Goal: Use online tool/utility: Utilize a website feature to perform a specific function

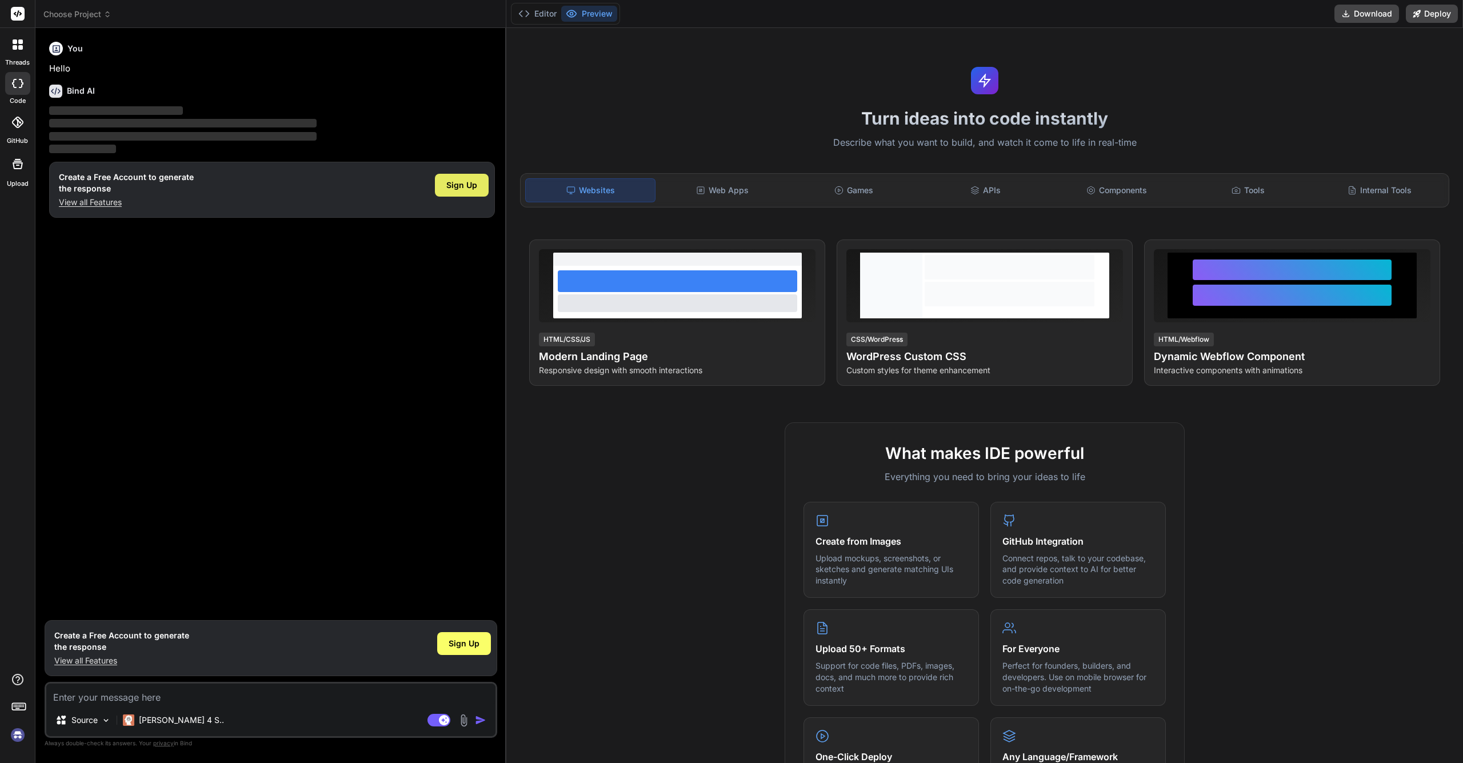
click at [475, 192] on div "Sign Up" at bounding box center [462, 185] width 54 height 23
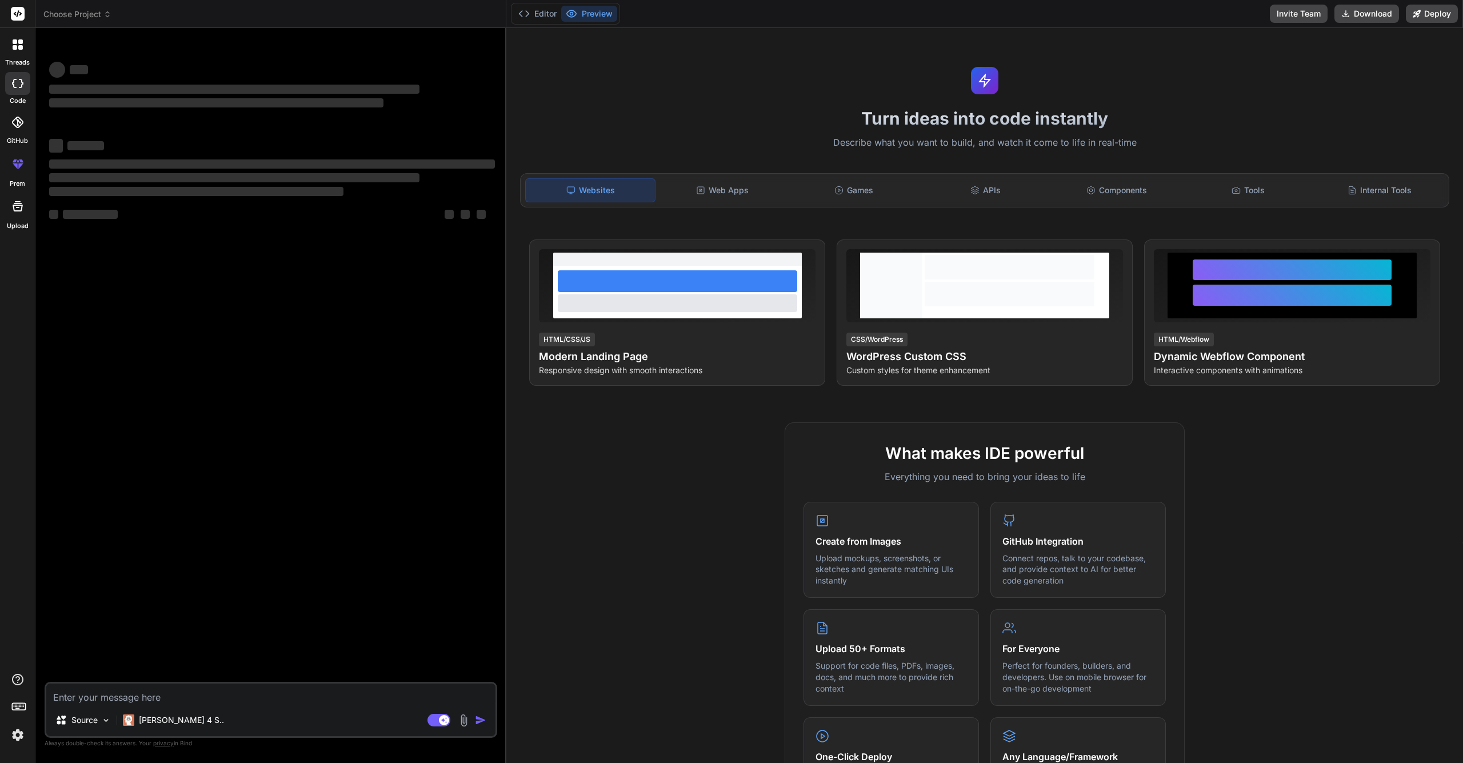
click at [19, 53] on div at bounding box center [18, 45] width 24 height 24
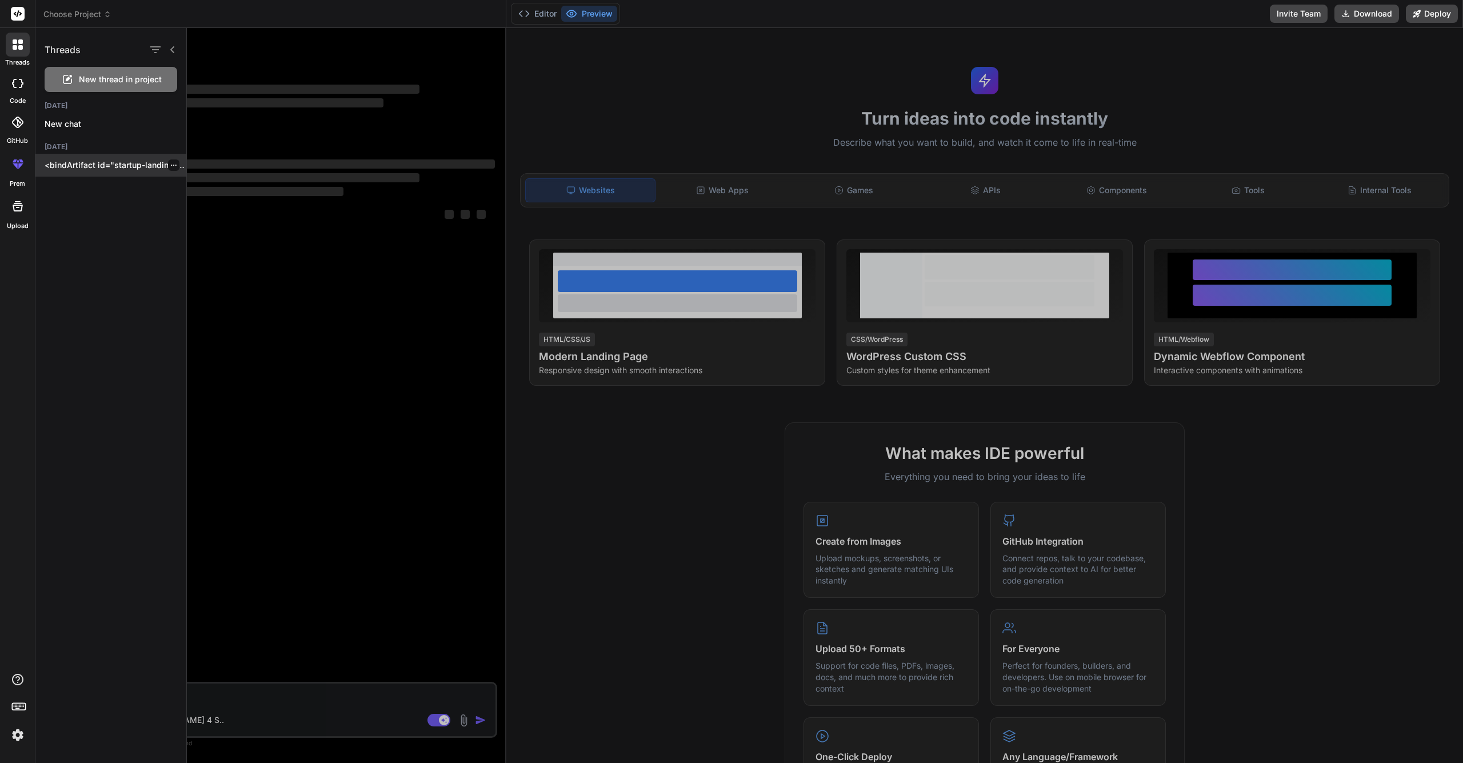
click at [73, 164] on p "<bindArtifact id="startup-landing-page" title="Startup Landing Page"> <bindActi…" at bounding box center [116, 164] width 142 height 11
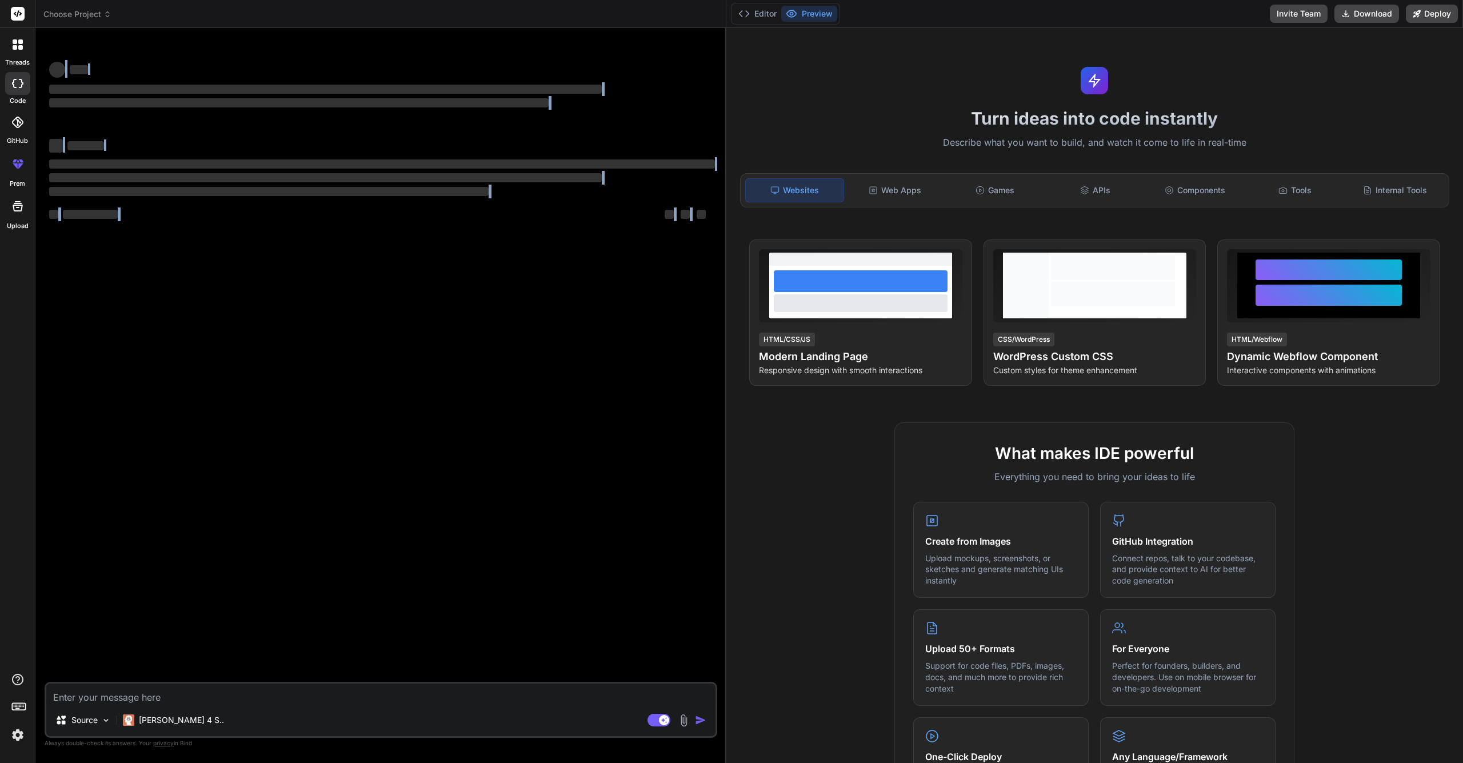
drag, startPoint x: 506, startPoint y: 466, endPoint x: 708, endPoint y: 458, distance: 202.4
click at [708, 458] on div "Bind AI Web Search Created with Pixso. Code Generator ‌ ‌ ‌ ‌ ‌ ‌ ‌ ‌ ‌ ‌ ‌ ‌ ‌…" at bounding box center [380, 395] width 691 height 735
click at [25, 308] on div "threads code GitHub prem Upload" at bounding box center [17, 381] width 35 height 763
click at [20, 41] on icon at bounding box center [20, 41] width 5 height 5
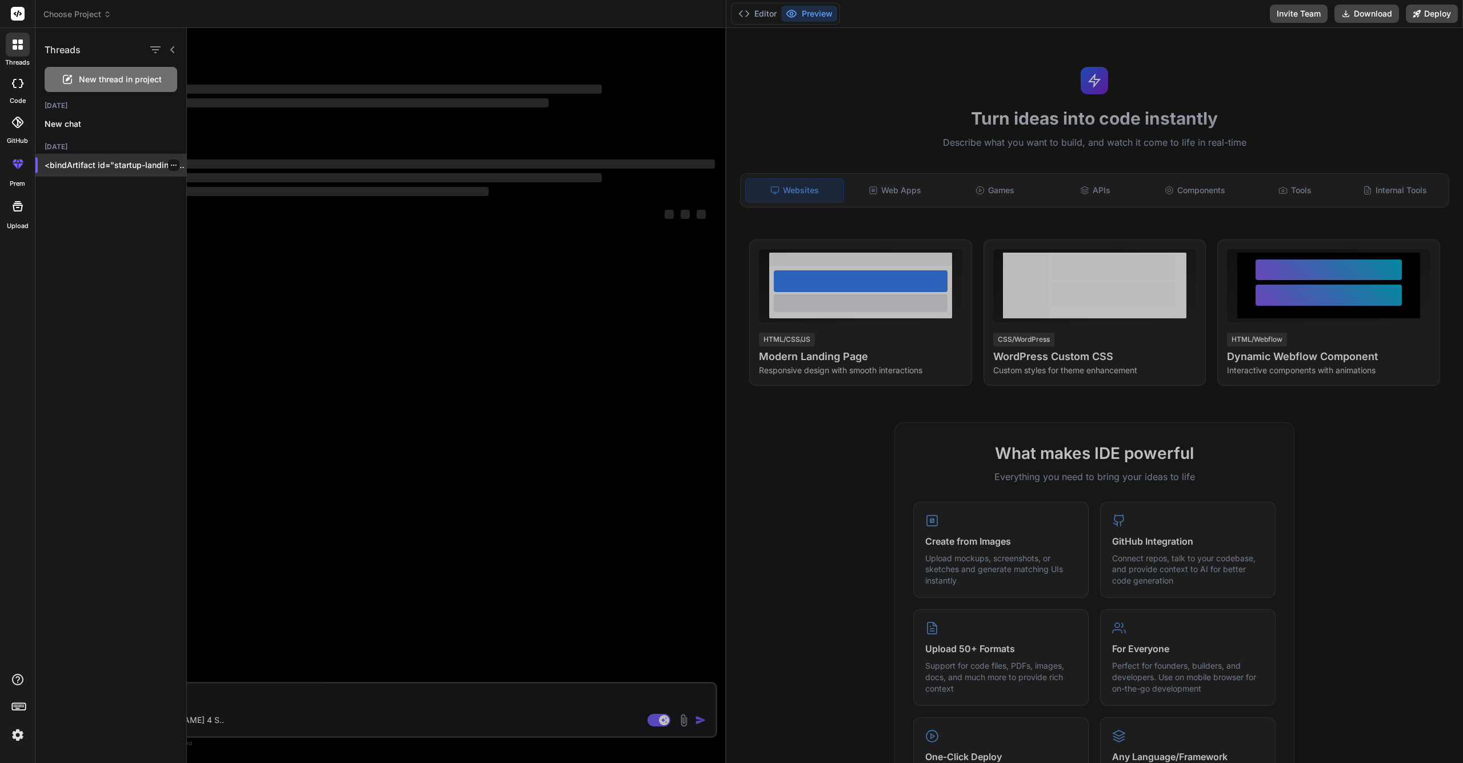
click at [95, 161] on p "<bindArtifact id="startup-landing-page" title="Startup Landing Page"> <bindActi…" at bounding box center [116, 164] width 142 height 11
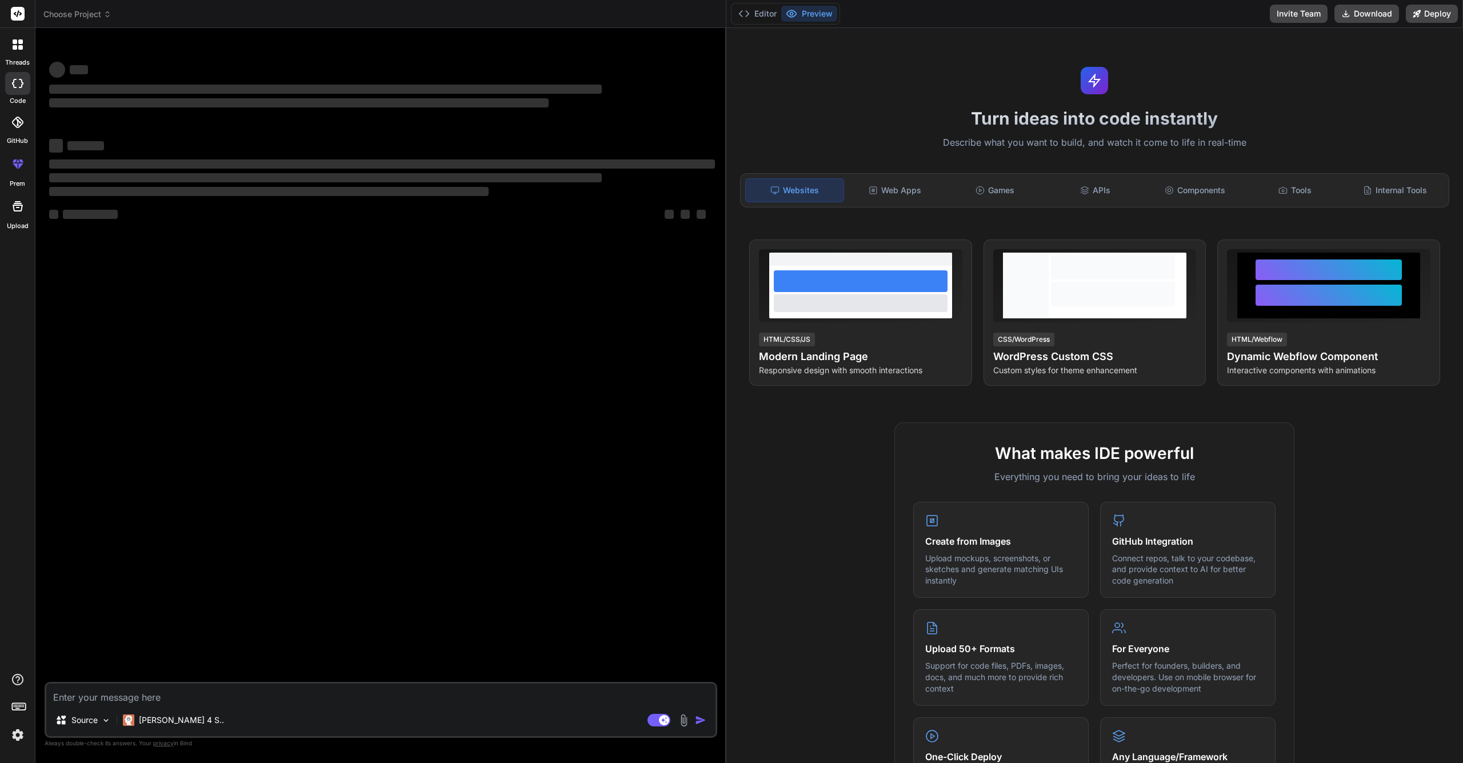
click at [11, 41] on div at bounding box center [18, 45] width 24 height 24
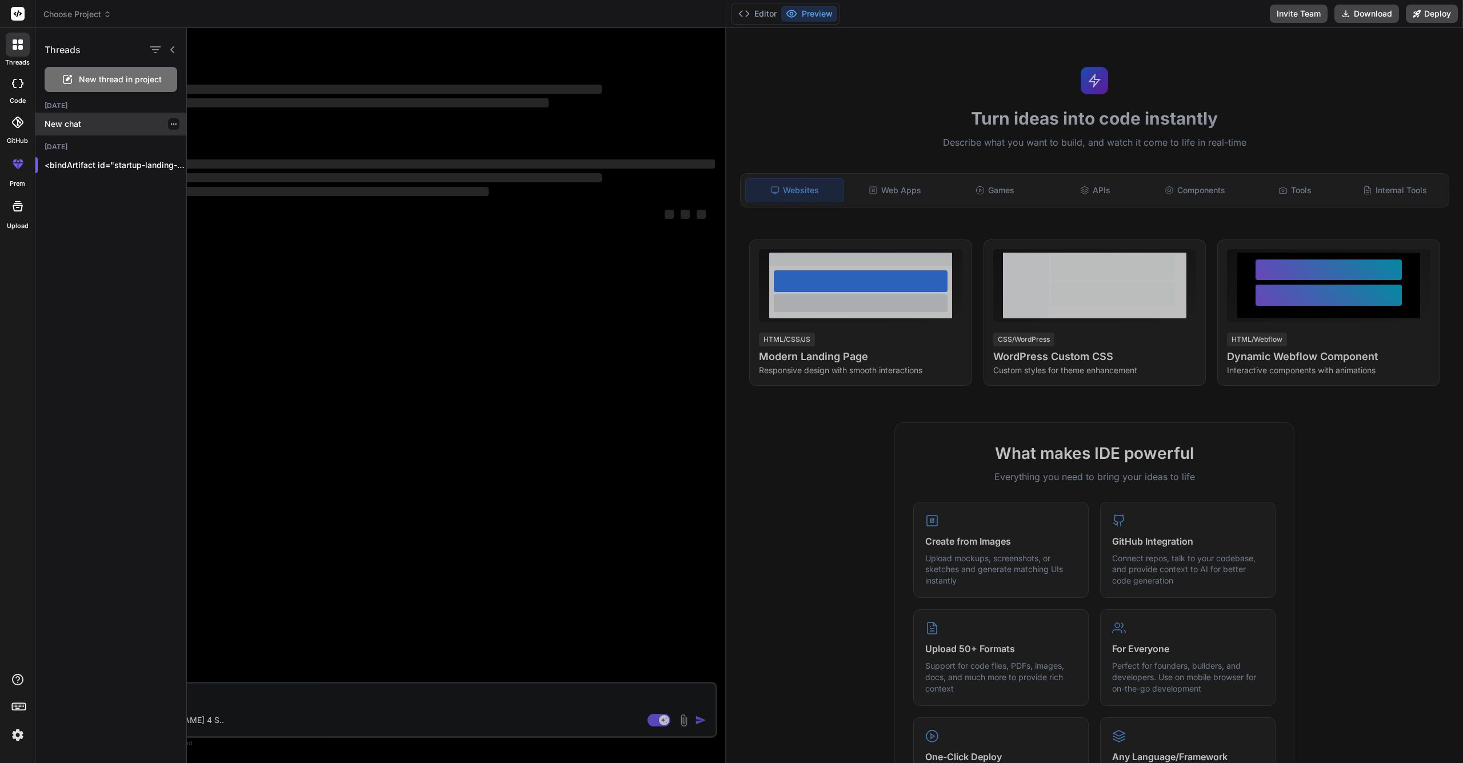
click at [97, 127] on p "New chat" at bounding box center [116, 123] width 142 height 11
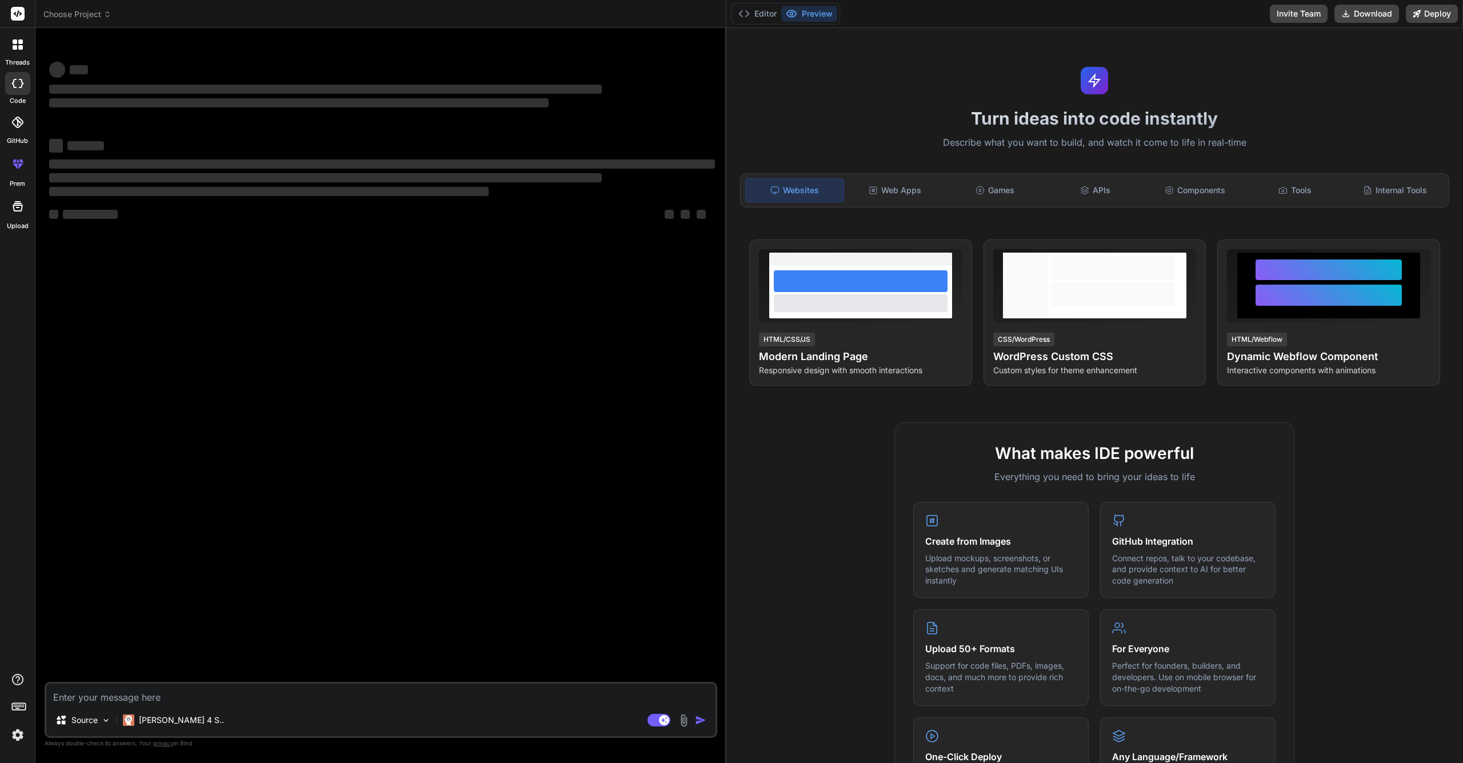
type textarea "x"
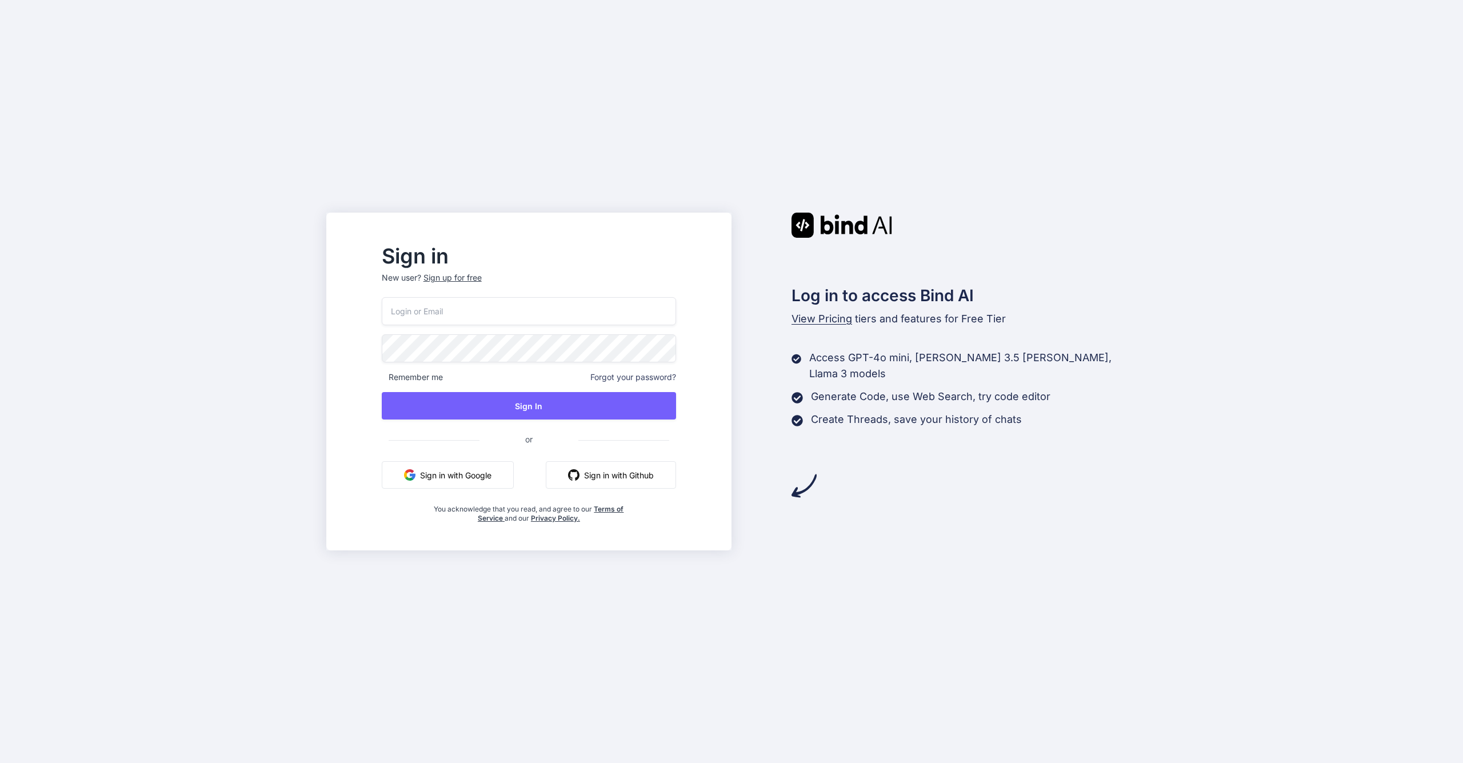
type input "serum.scope-9e@icloud.com"
click at [598, 403] on button "Sign In" at bounding box center [529, 405] width 294 height 27
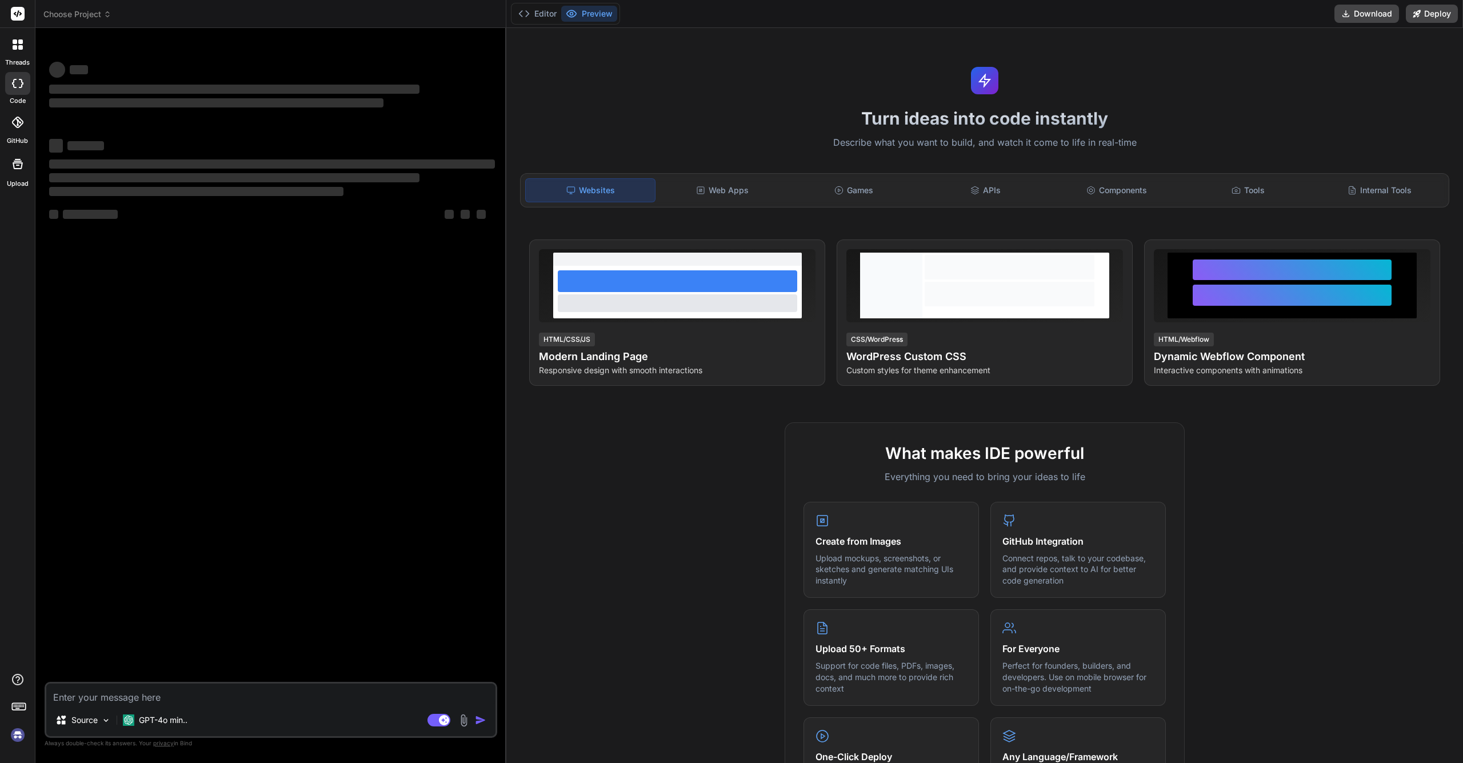
type textarea "x"
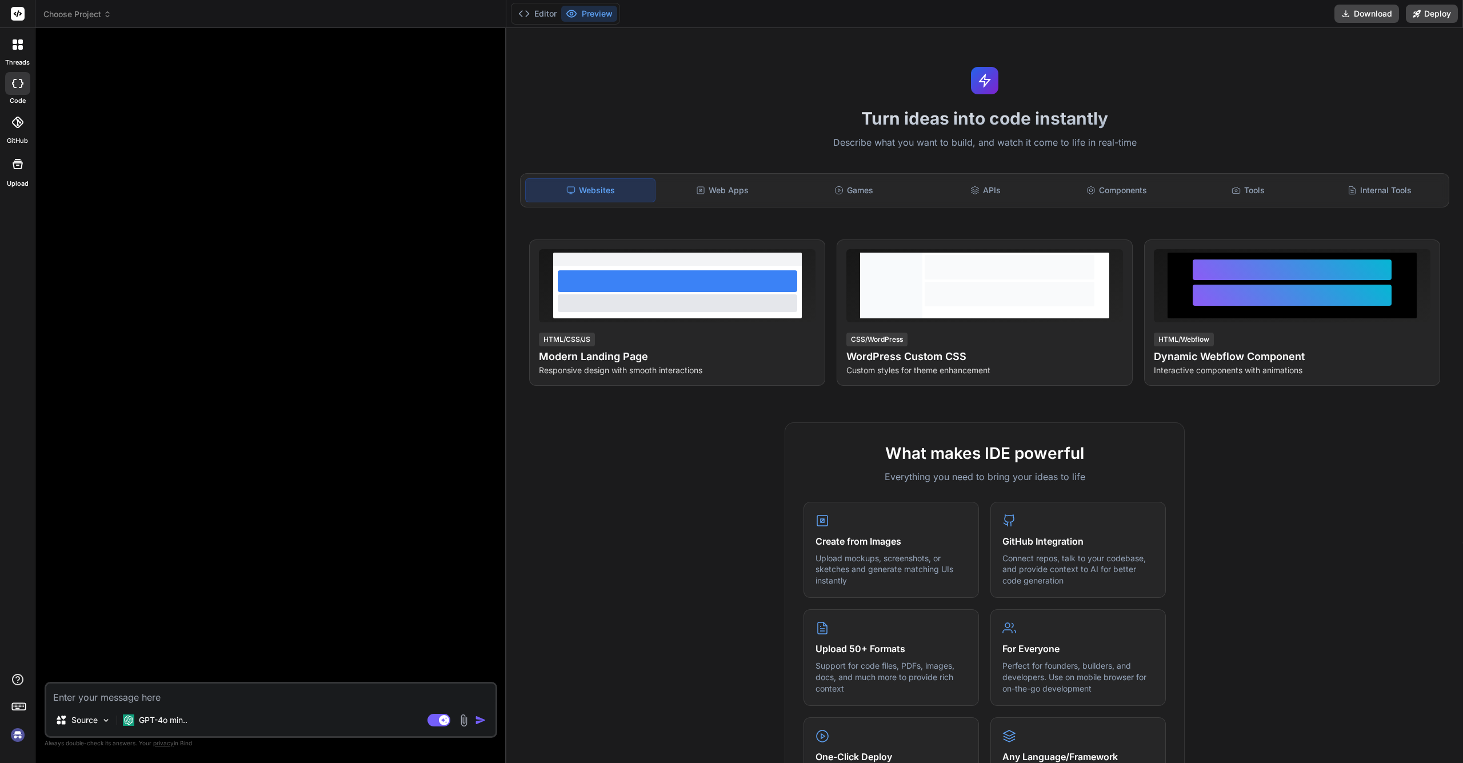
click at [19, 35] on div at bounding box center [18, 45] width 24 height 24
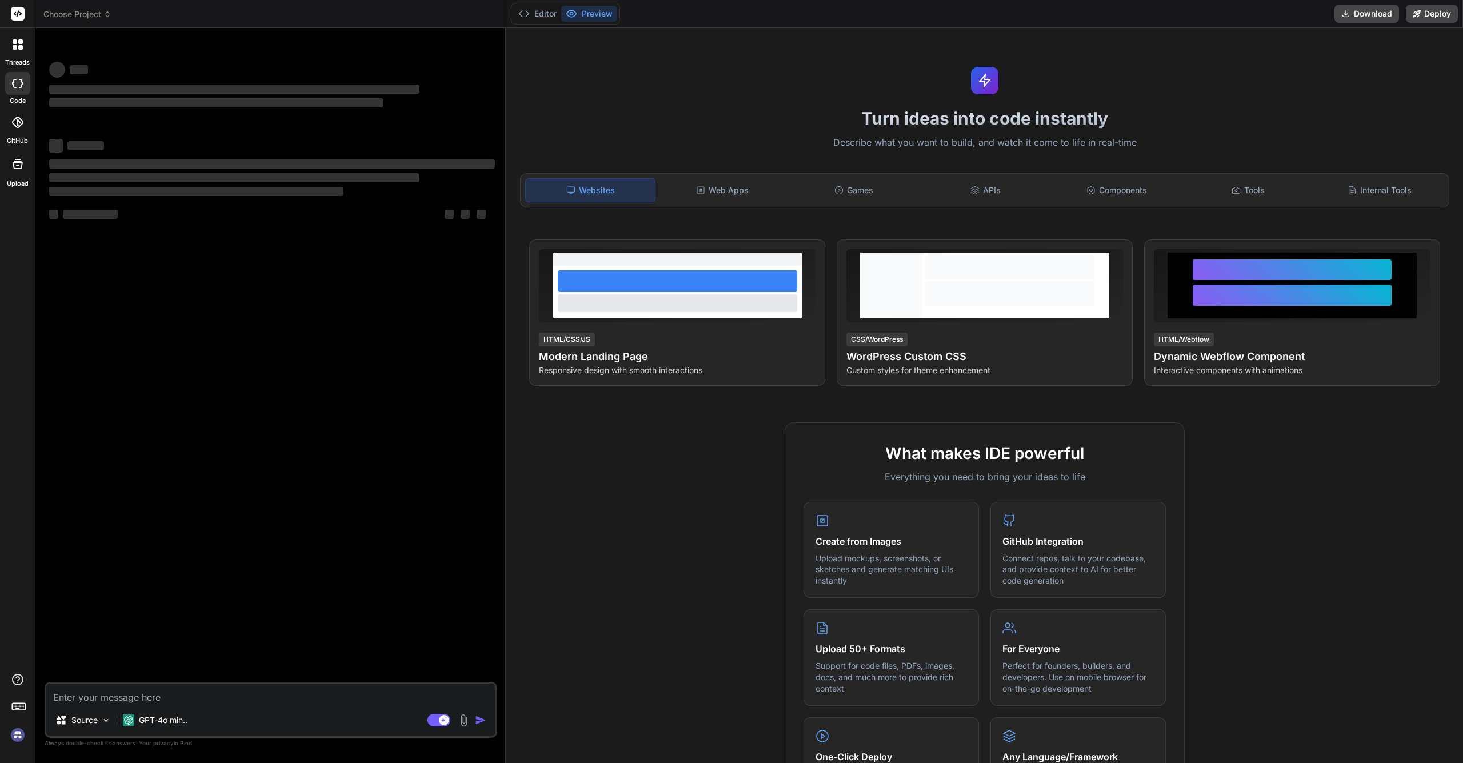
click at [13, 57] on div "threads" at bounding box center [17, 47] width 35 height 39
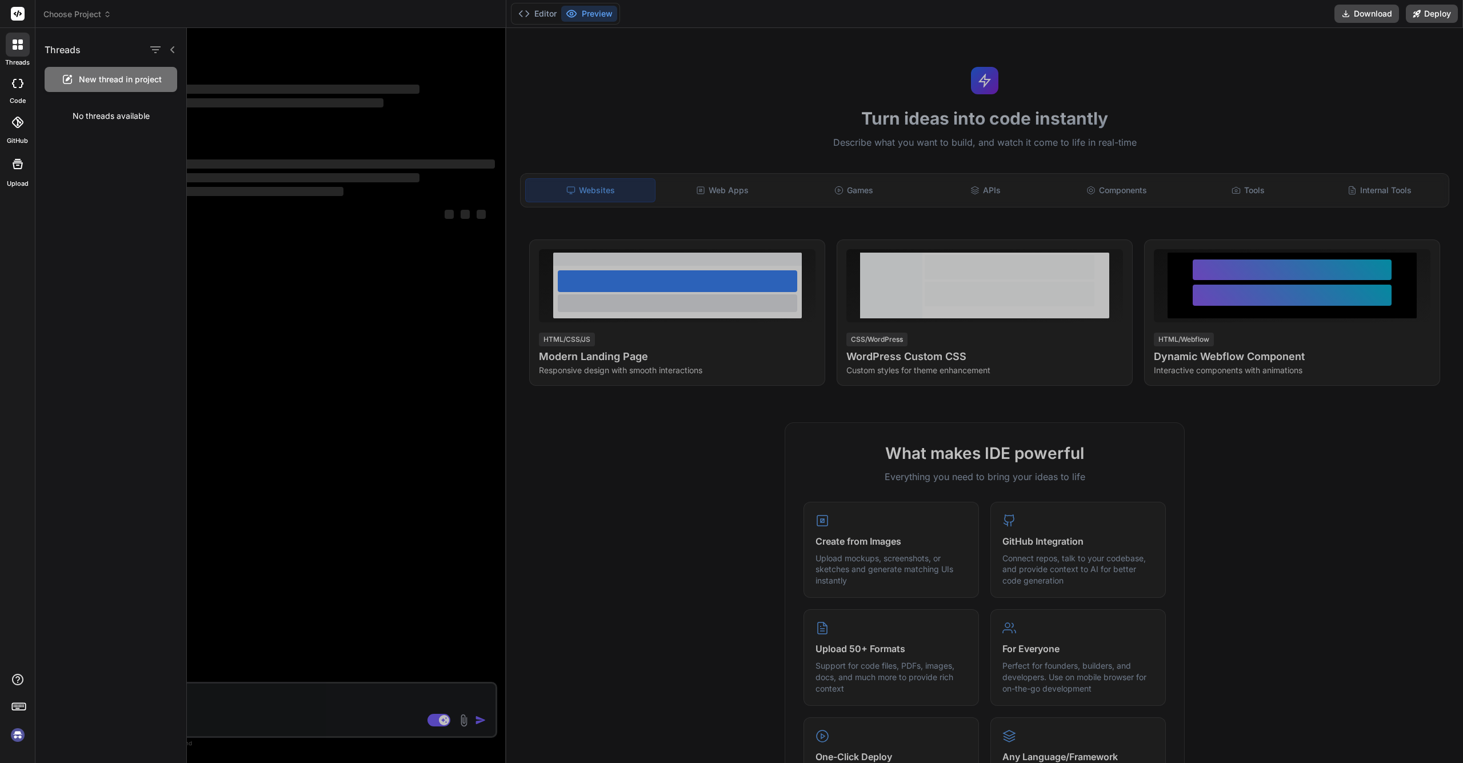
click at [24, 90] on div at bounding box center [17, 83] width 25 height 23
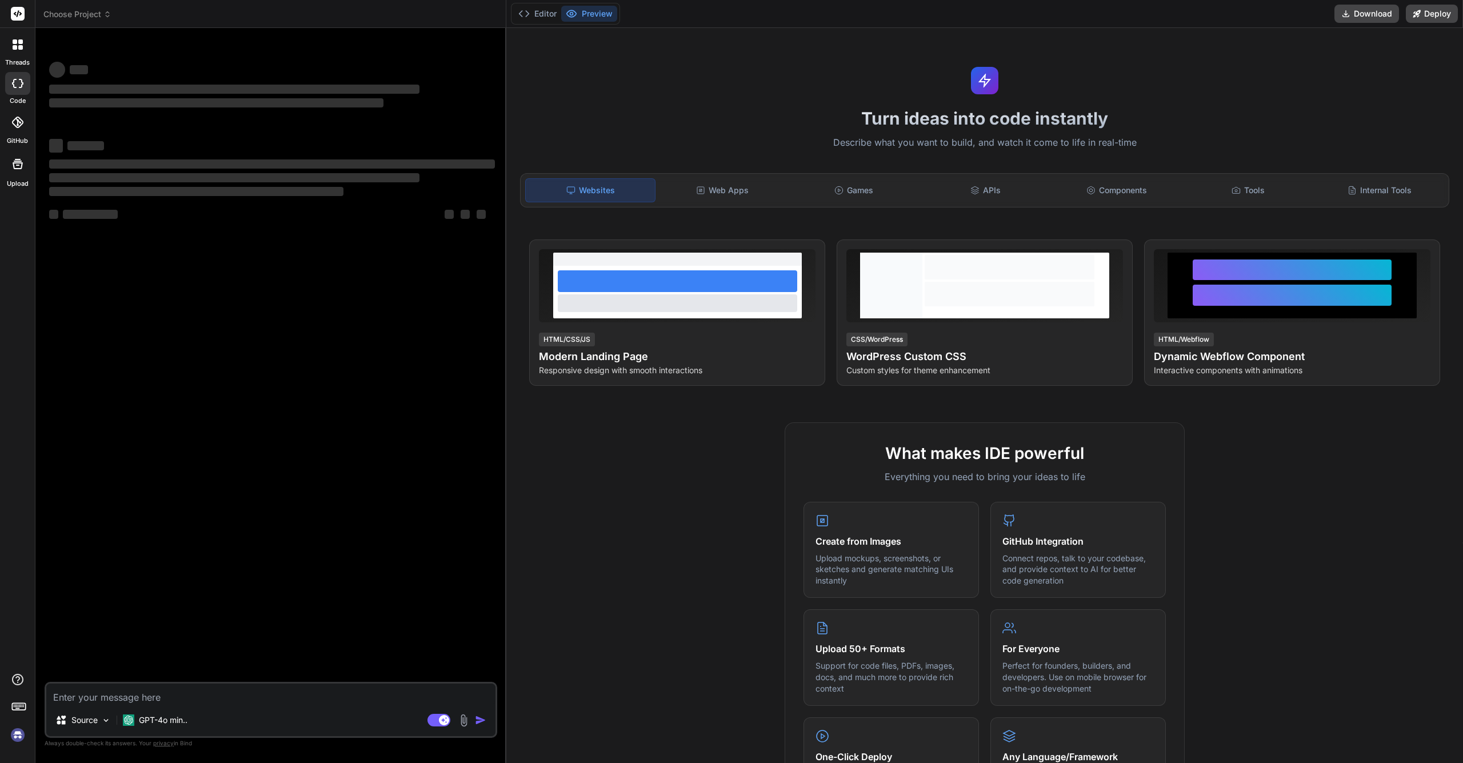
click at [13, 175] on div at bounding box center [17, 163] width 27 height 27
click at [749, 190] on div "Web Apps" at bounding box center [722, 190] width 129 height 24
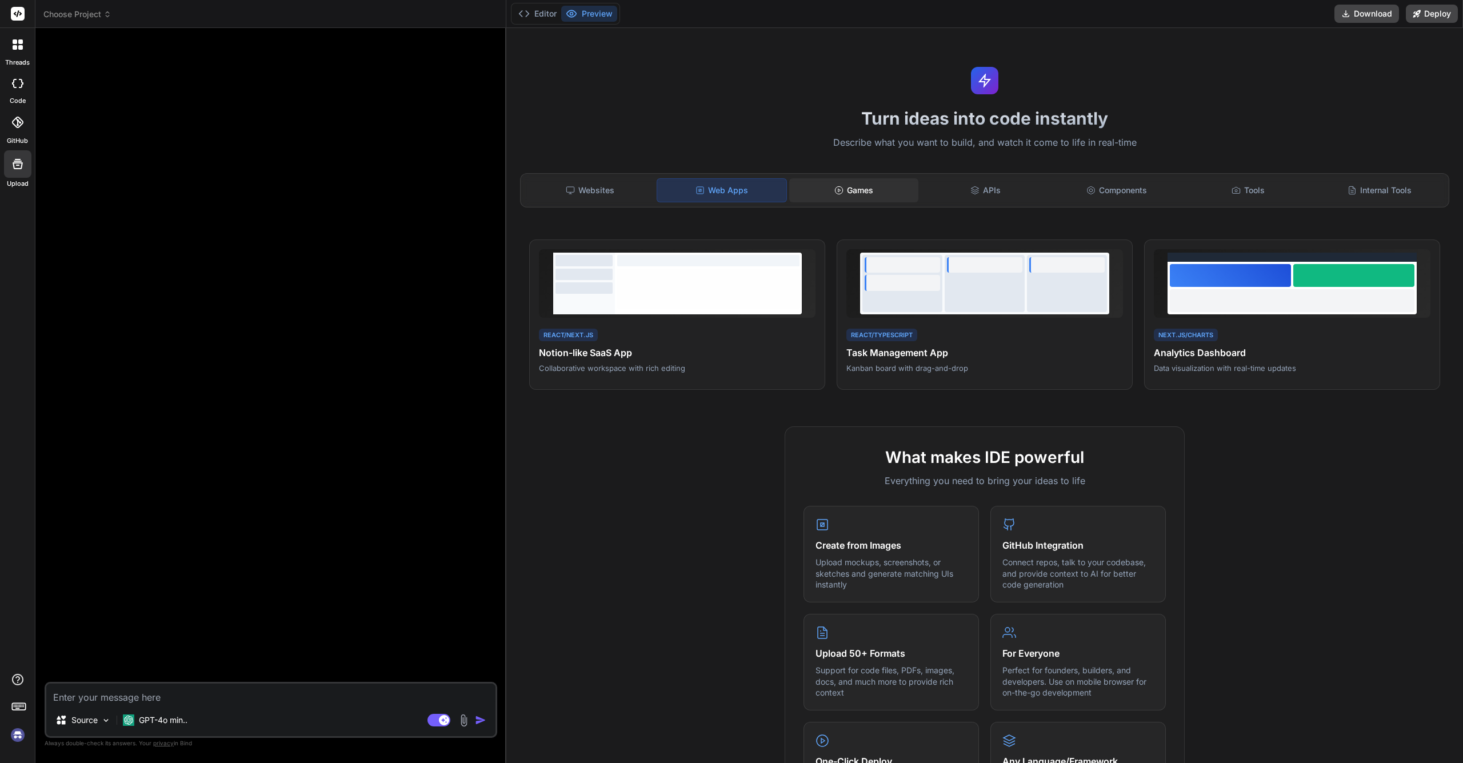
click at [871, 189] on div "Games" at bounding box center [853, 190] width 129 height 24
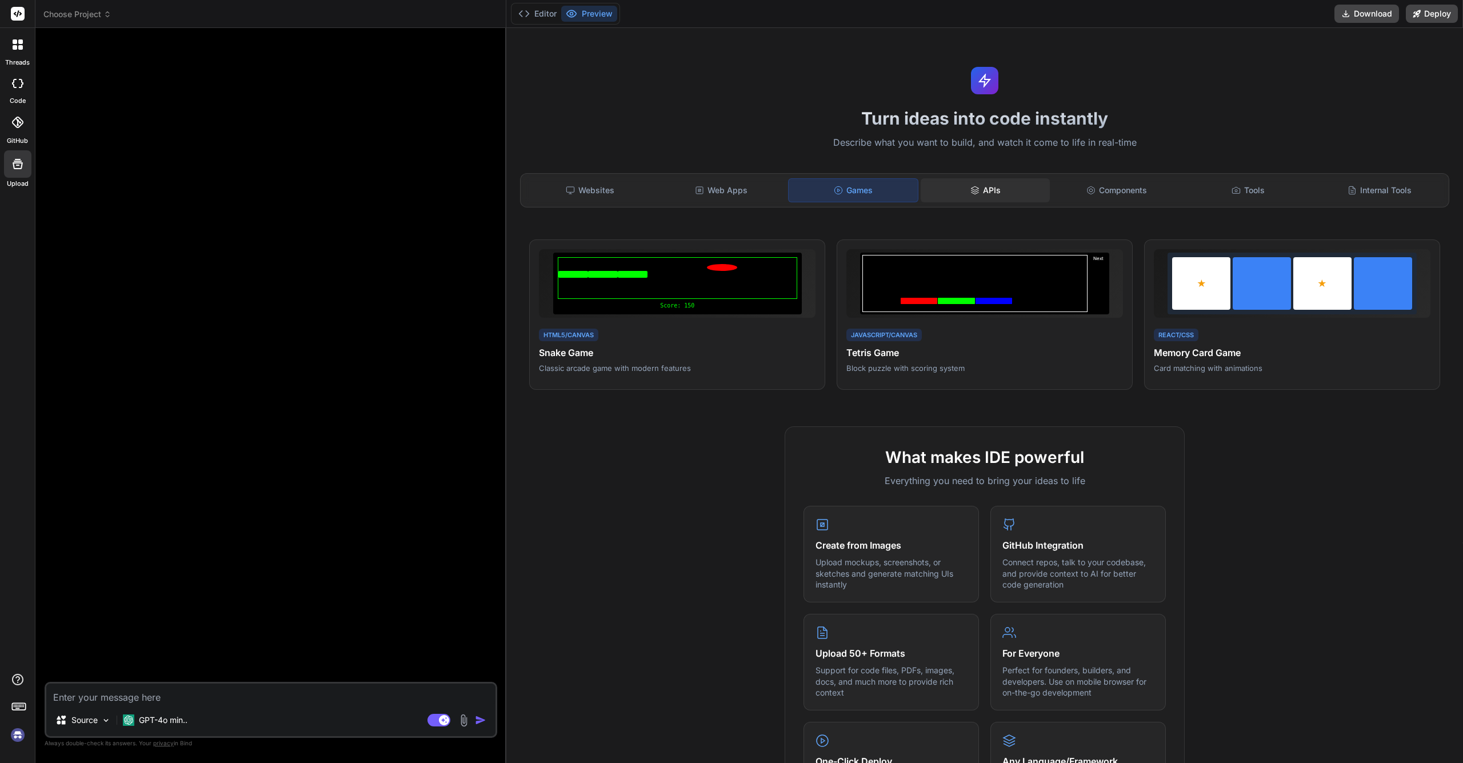
click at [998, 190] on div "APIs" at bounding box center [984, 190] width 129 height 24
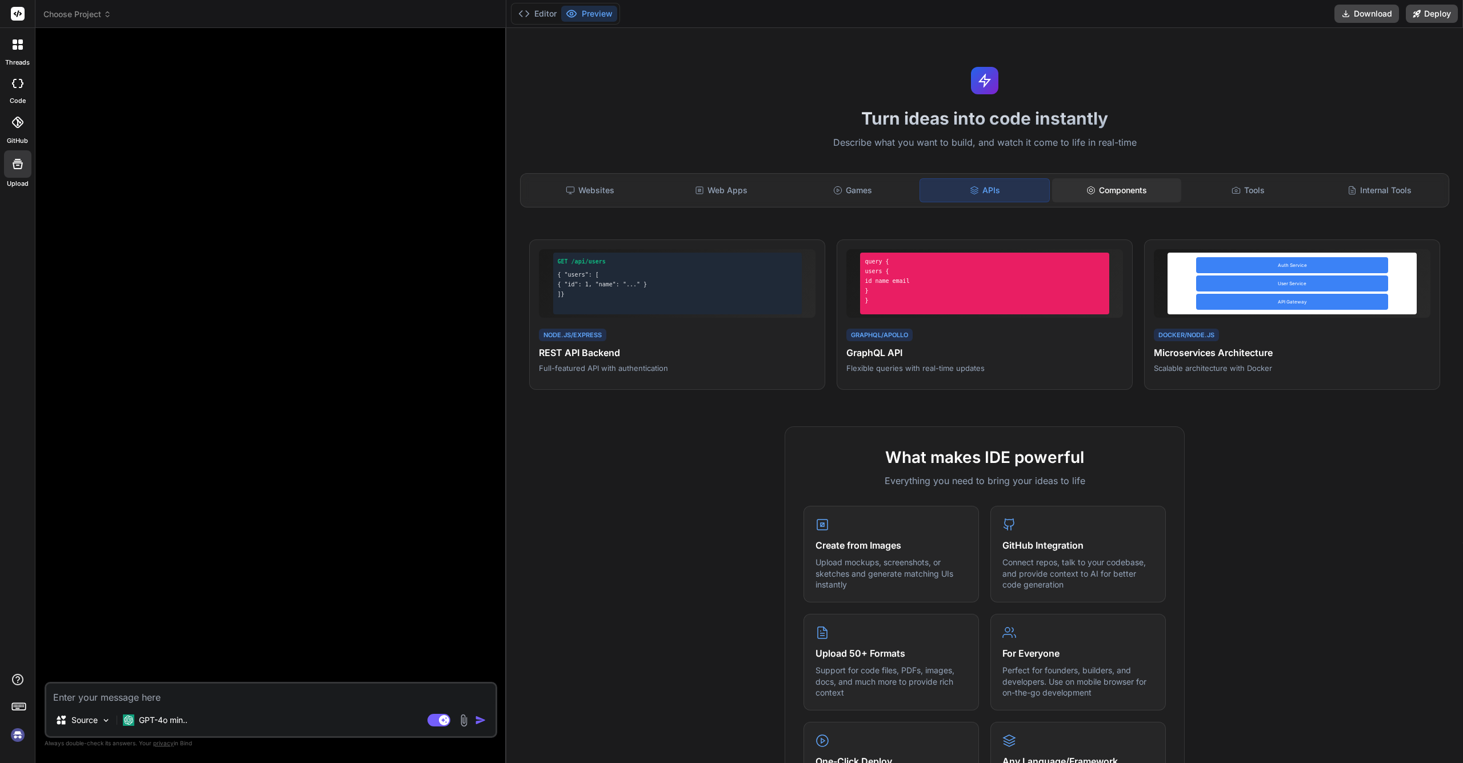
click at [1106, 200] on div "Components" at bounding box center [1116, 190] width 129 height 24
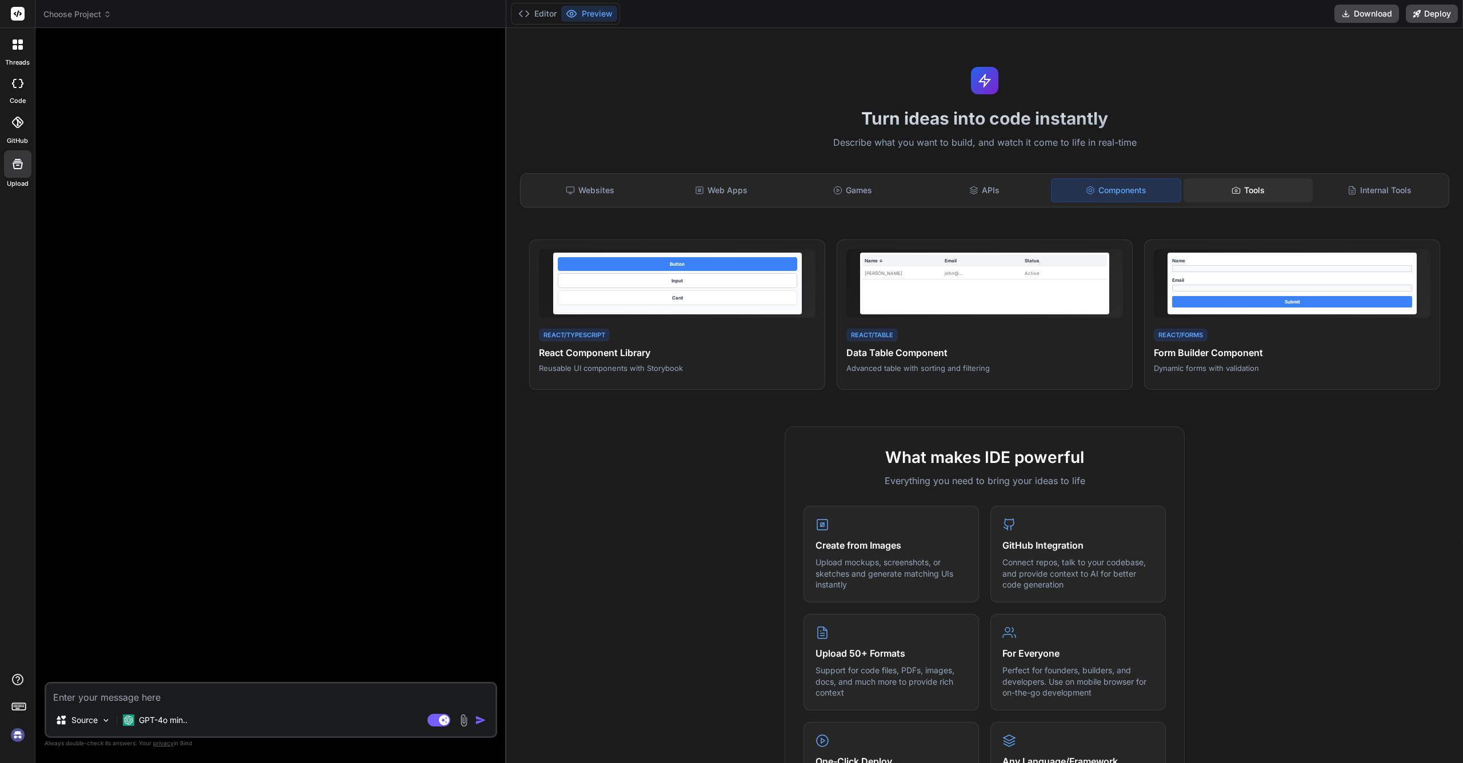
click at [1252, 186] on div "Tools" at bounding box center [1247, 190] width 129 height 24
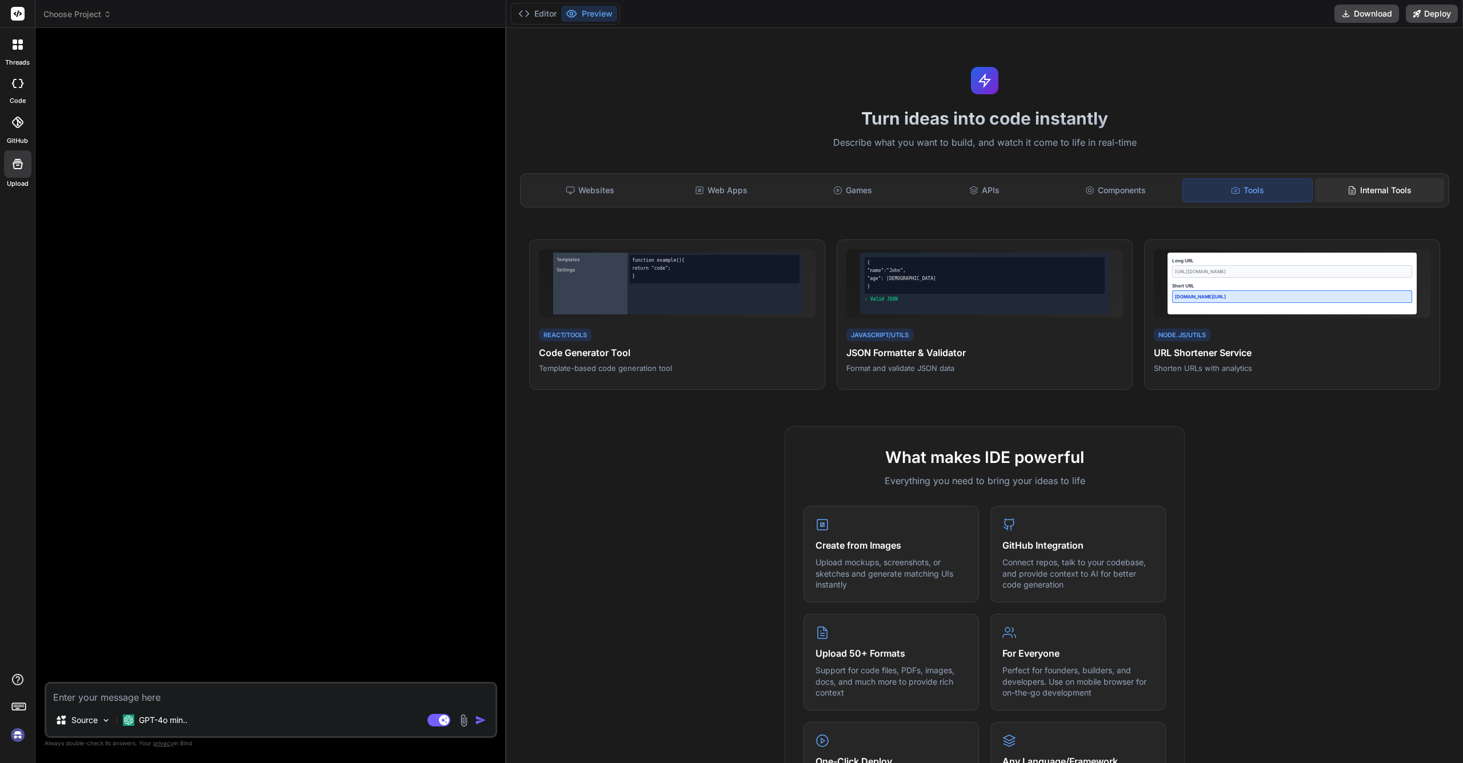
click at [1372, 190] on div "Internal Tools" at bounding box center [1379, 190] width 129 height 24
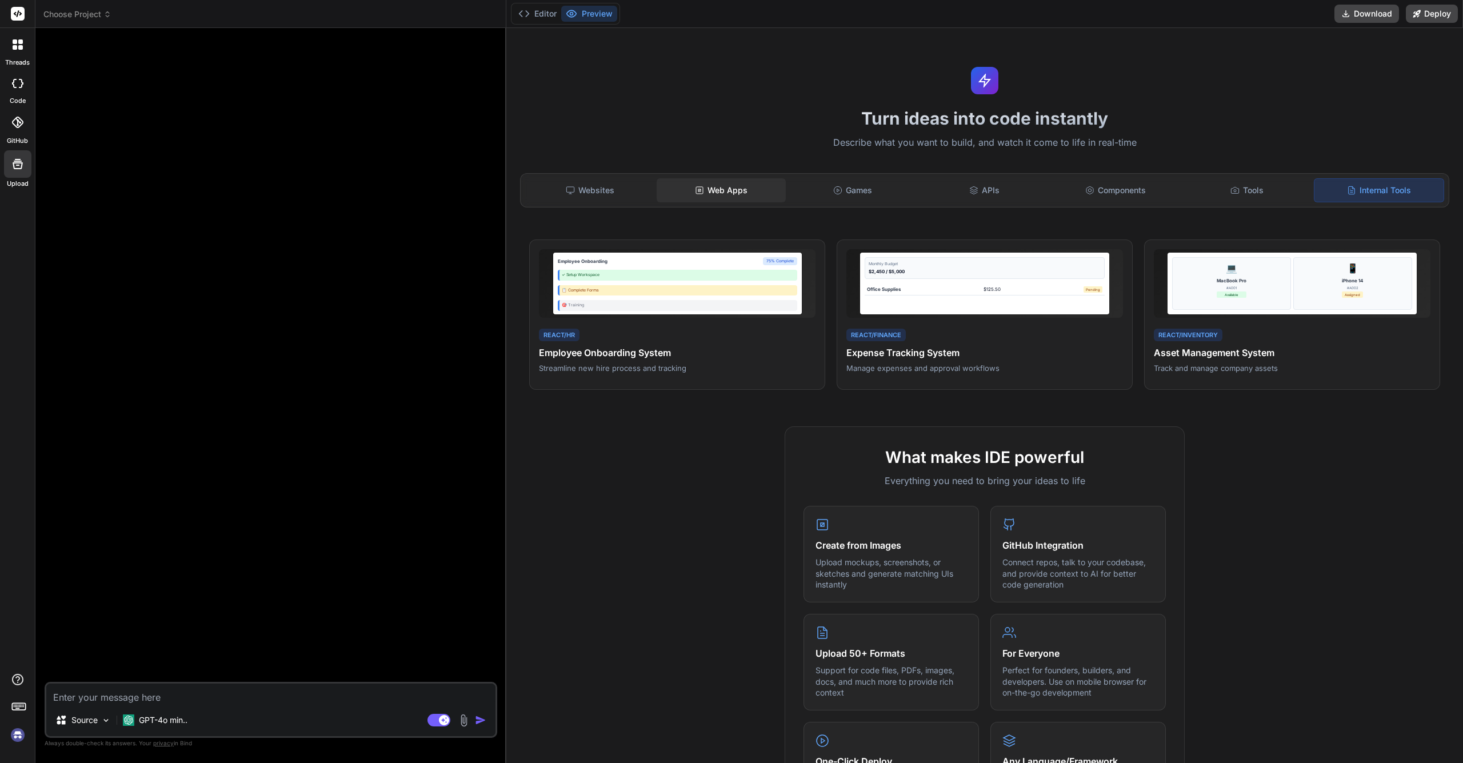
click at [731, 195] on div "Web Apps" at bounding box center [720, 190] width 129 height 24
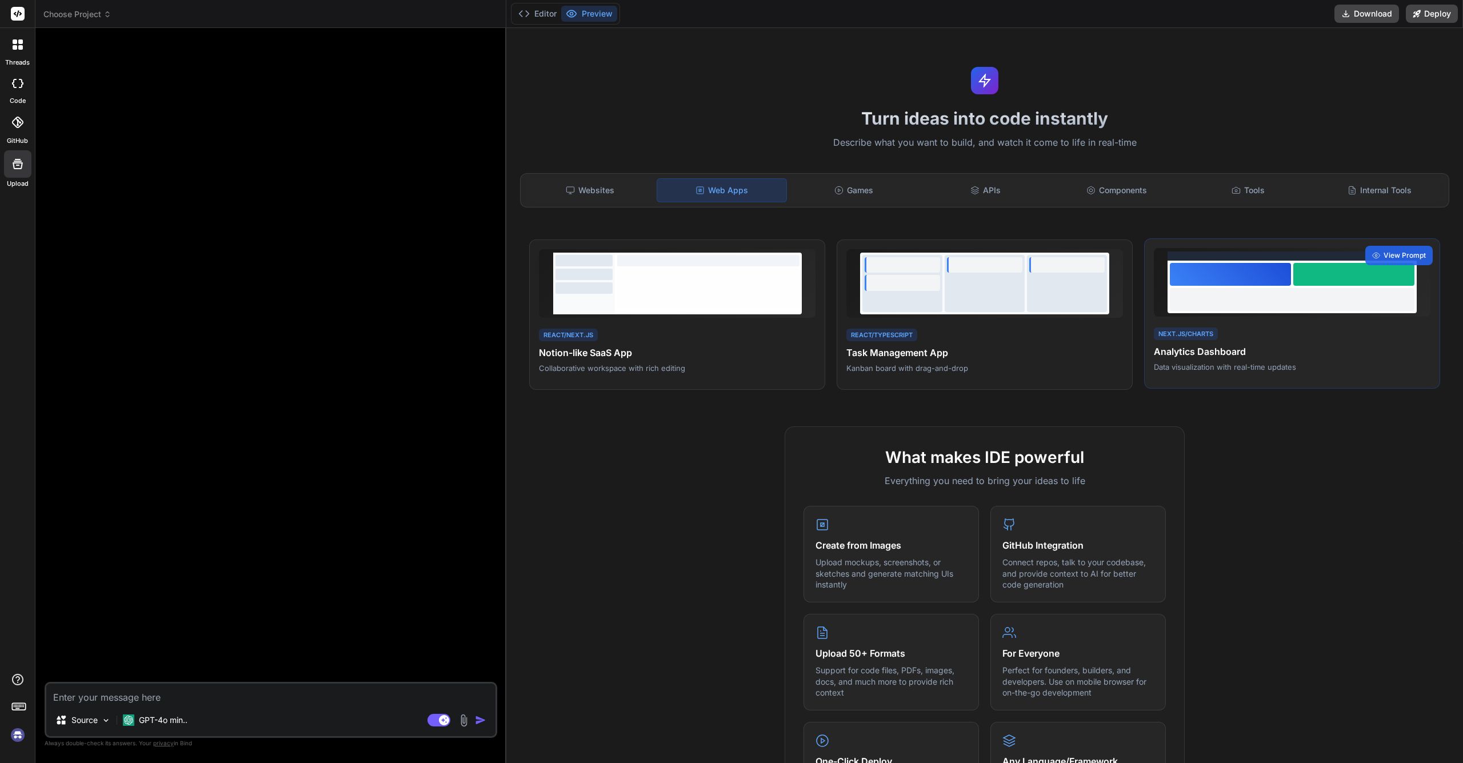
click at [1258, 305] on div at bounding box center [1292, 299] width 245 height 23
click at [1405, 252] on span "View Prompt" at bounding box center [1404, 255] width 42 height 10
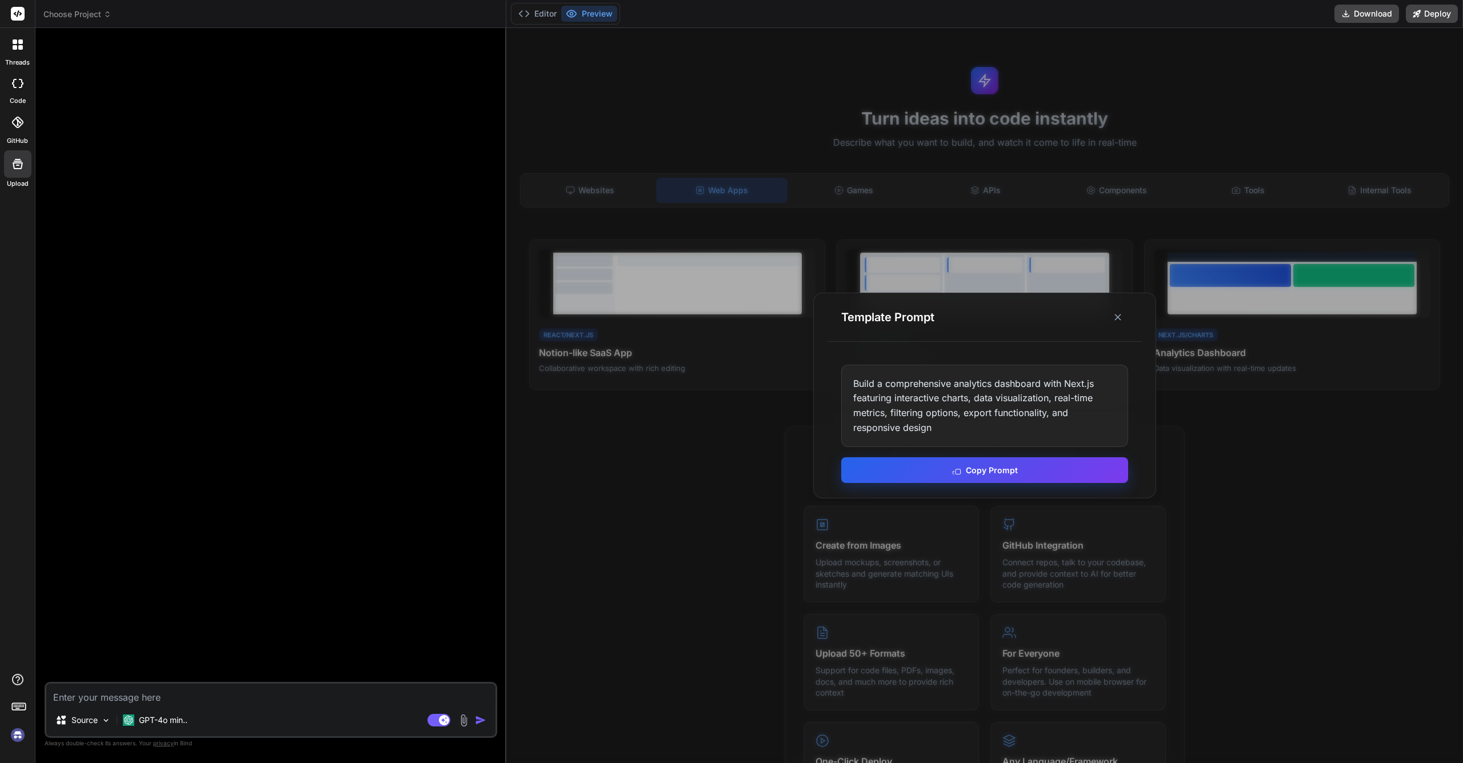
click at [994, 468] on button "Copy Prompt" at bounding box center [984, 470] width 287 height 26
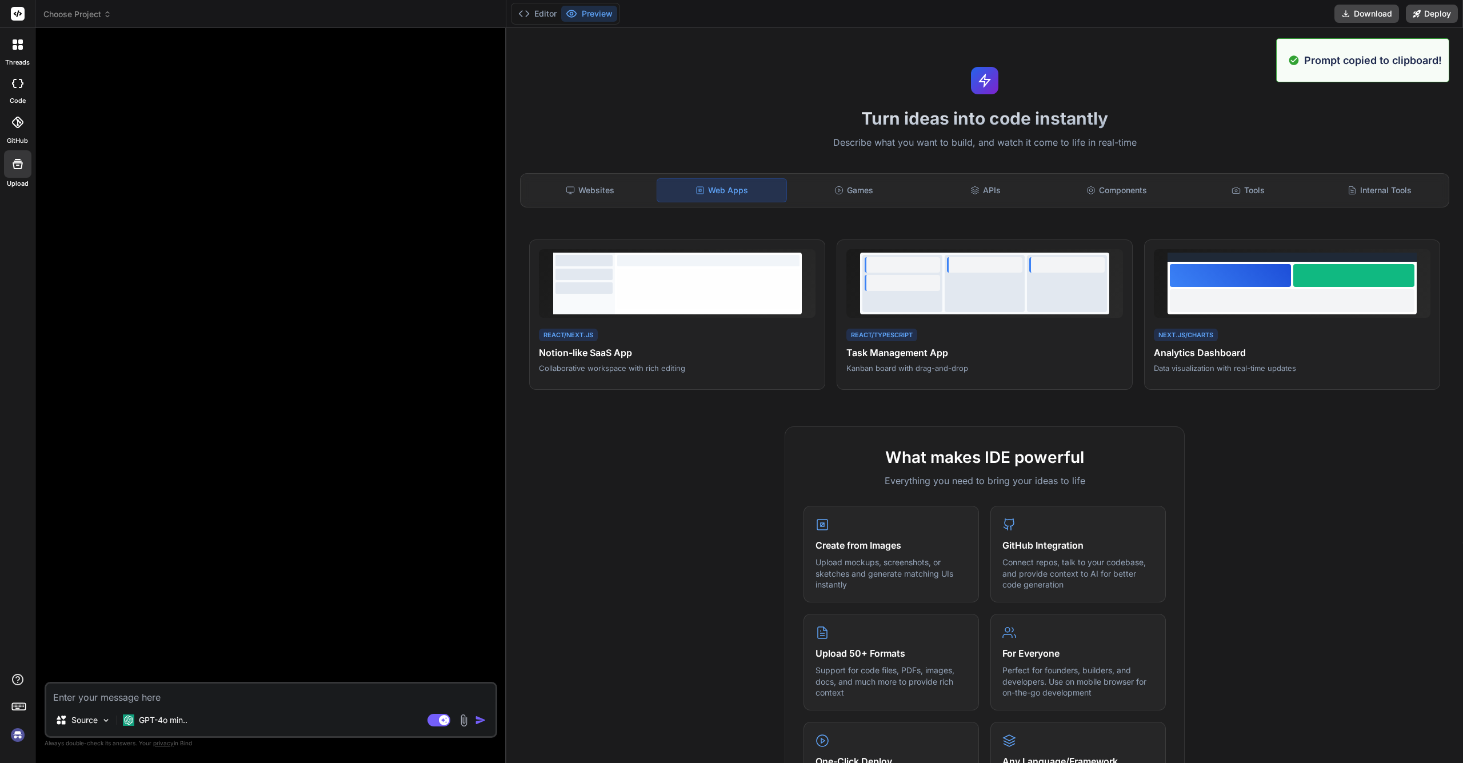
click at [206, 698] on textarea at bounding box center [270, 693] width 449 height 21
click at [183, 718] on p "GPT-4o min.." at bounding box center [163, 719] width 49 height 11
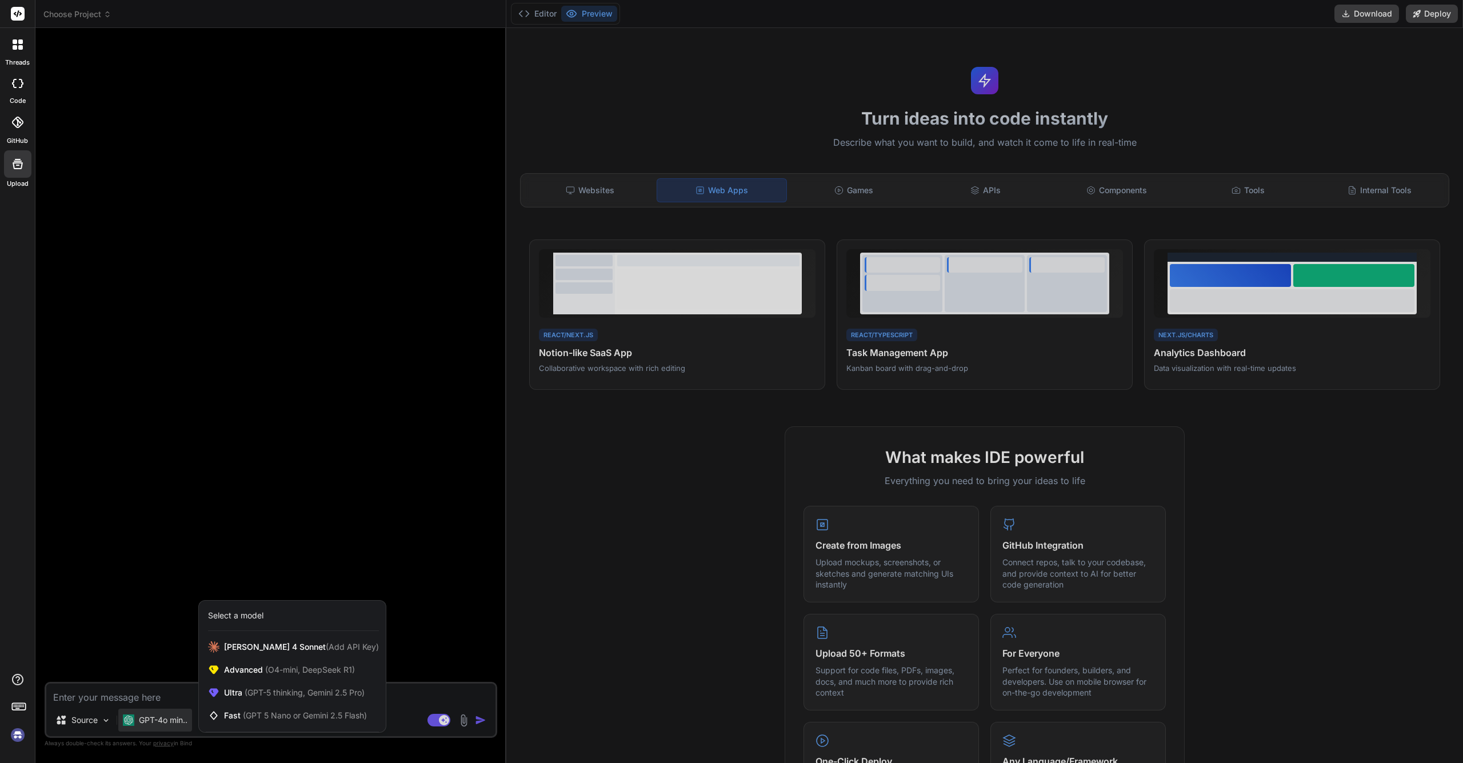
click at [125, 702] on div at bounding box center [731, 381] width 1463 height 763
type textarea "x"
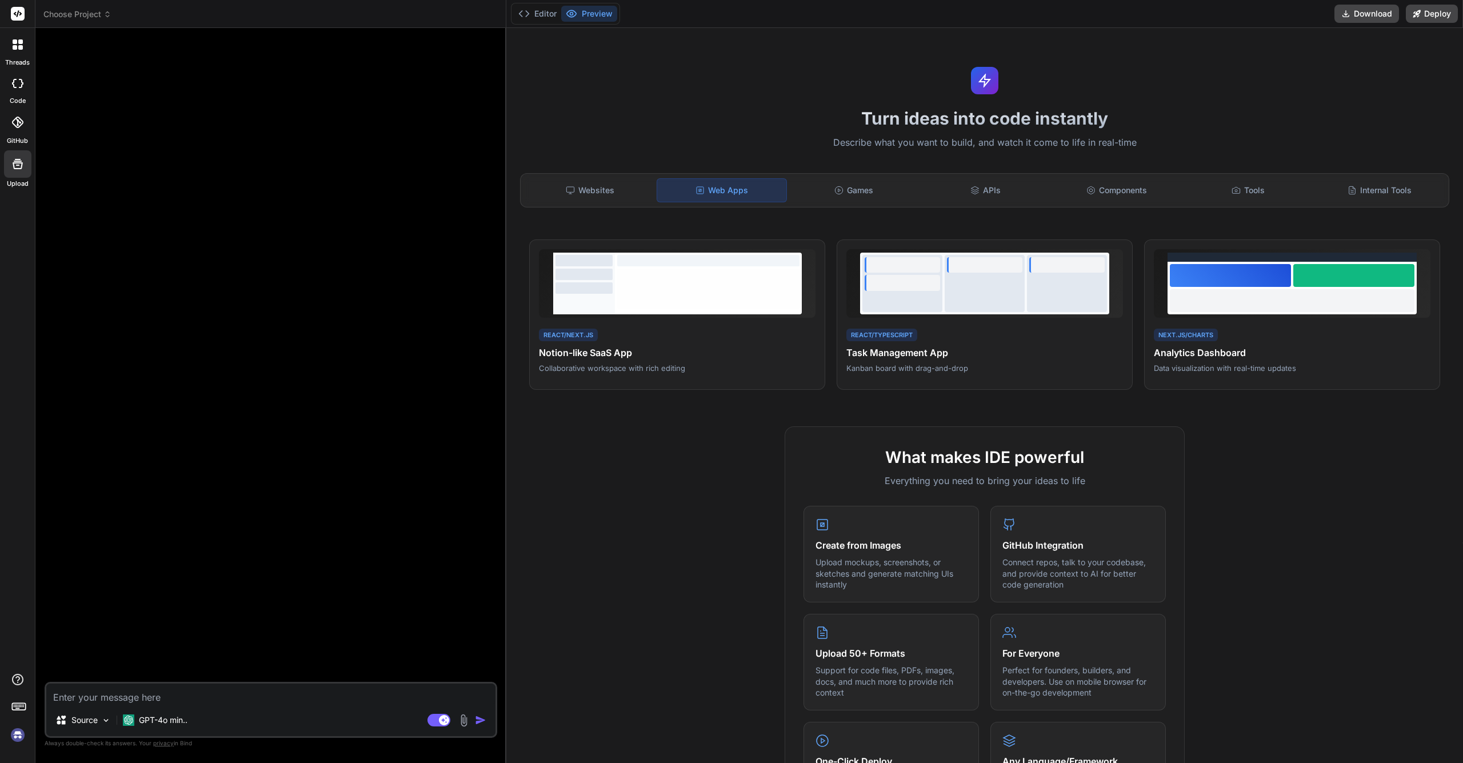
click at [125, 699] on textarea at bounding box center [270, 693] width 449 height 21
paste textarea "Build a comprehensive analytics dashboard with Next.js featuring interactive ch…"
type textarea "Build a comprehensive analytics dashboard with Next.js featuring interactive ch…"
type textarea "x"
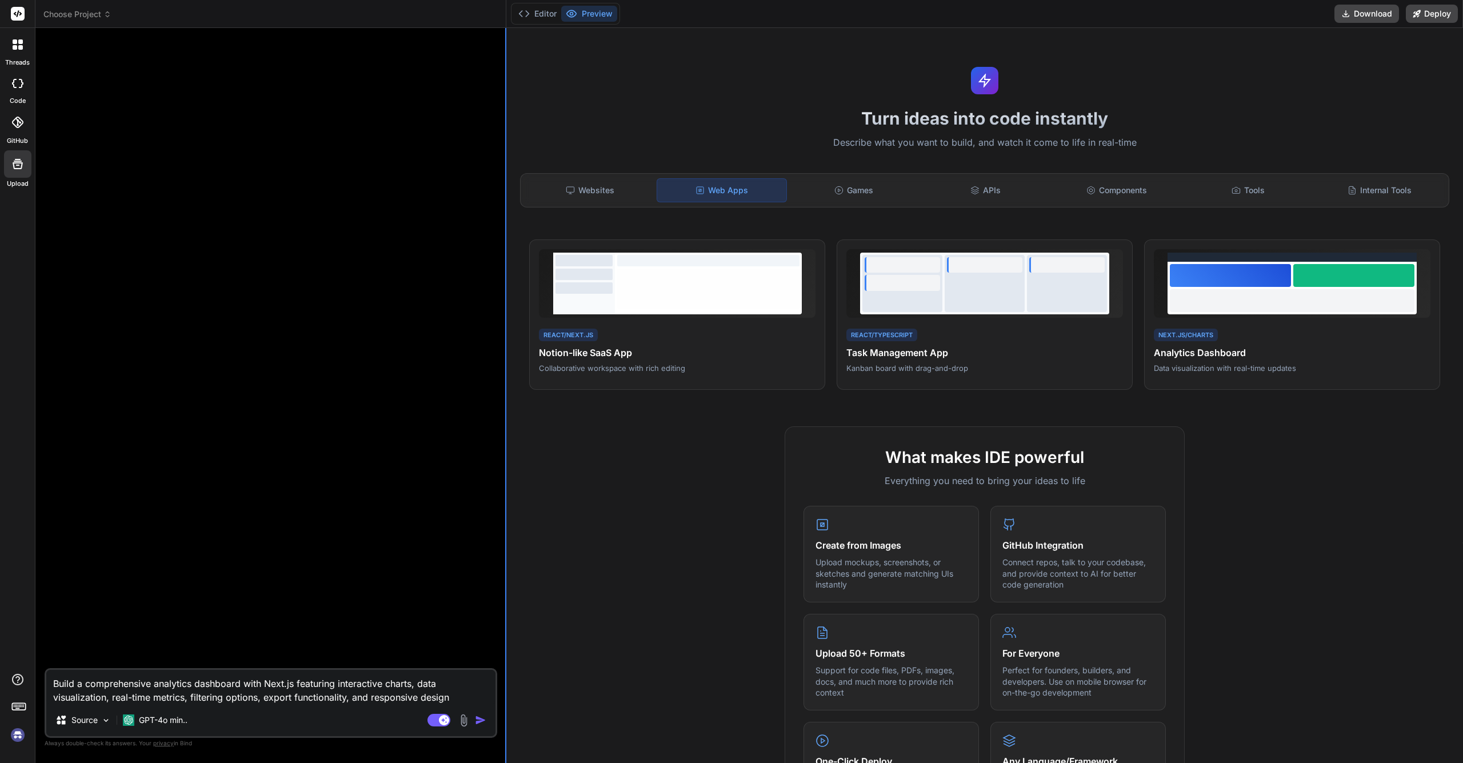
type textarea "Build a comprehensive analytics dashboard with Next.js featuring interactive ch…"
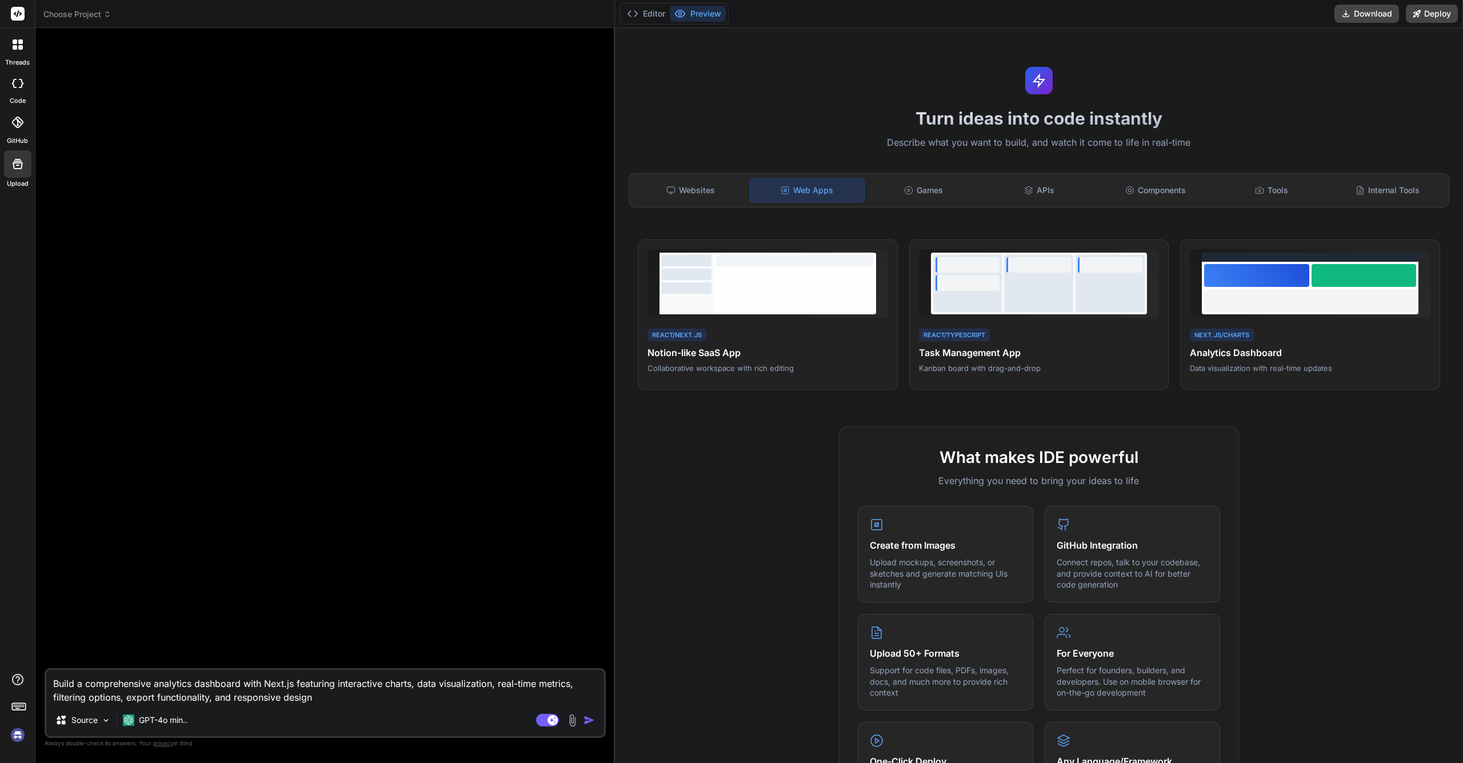
drag, startPoint x: 505, startPoint y: 490, endPoint x: 594, endPoint y: 494, distance: 88.7
click at [594, 494] on div "Bind AI Web Search Created with Pixso. Code Generator Build a comprehensive ana…" at bounding box center [324, 395] width 579 height 735
click at [592, 718] on img "button" at bounding box center [588, 719] width 11 height 11
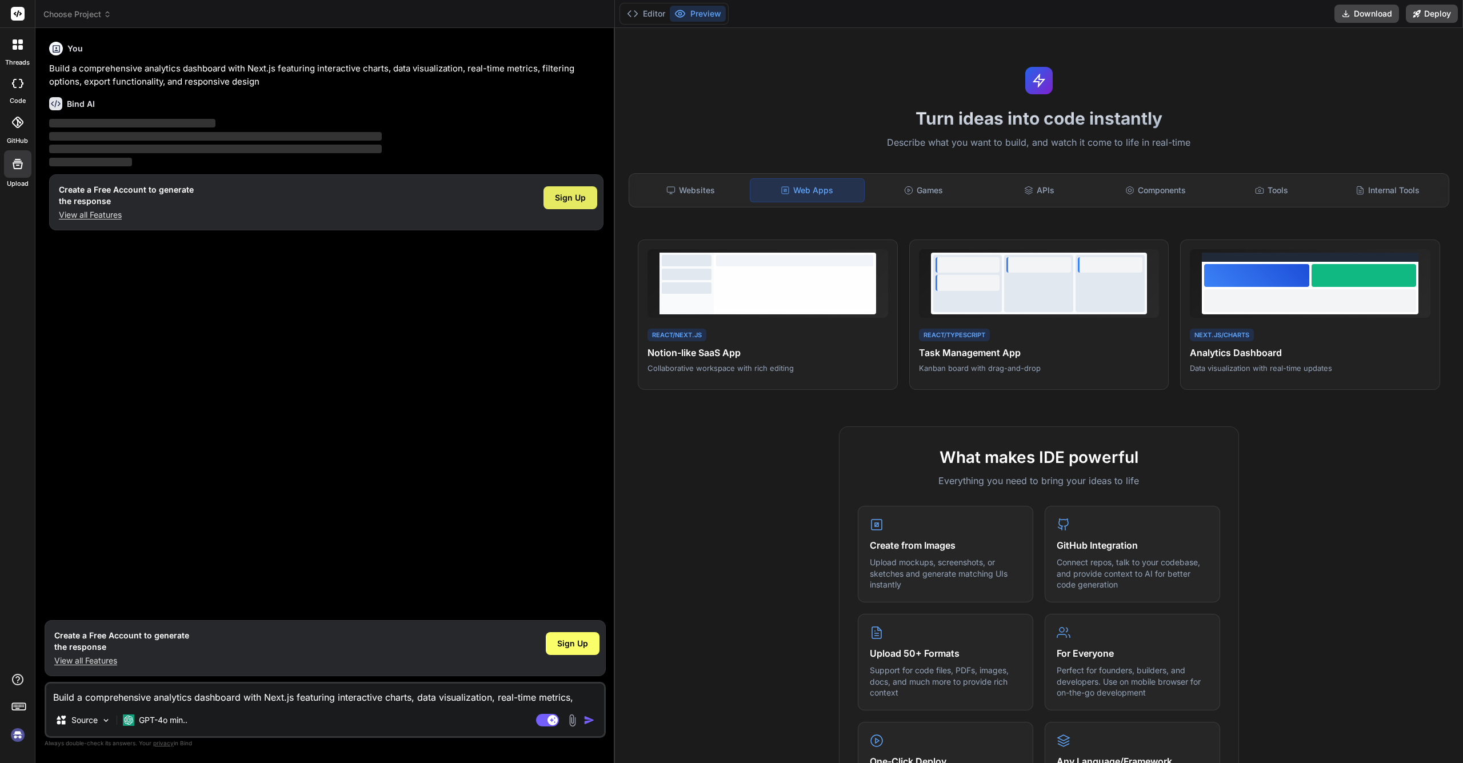
click at [576, 190] on div "Sign Up" at bounding box center [570, 197] width 54 height 23
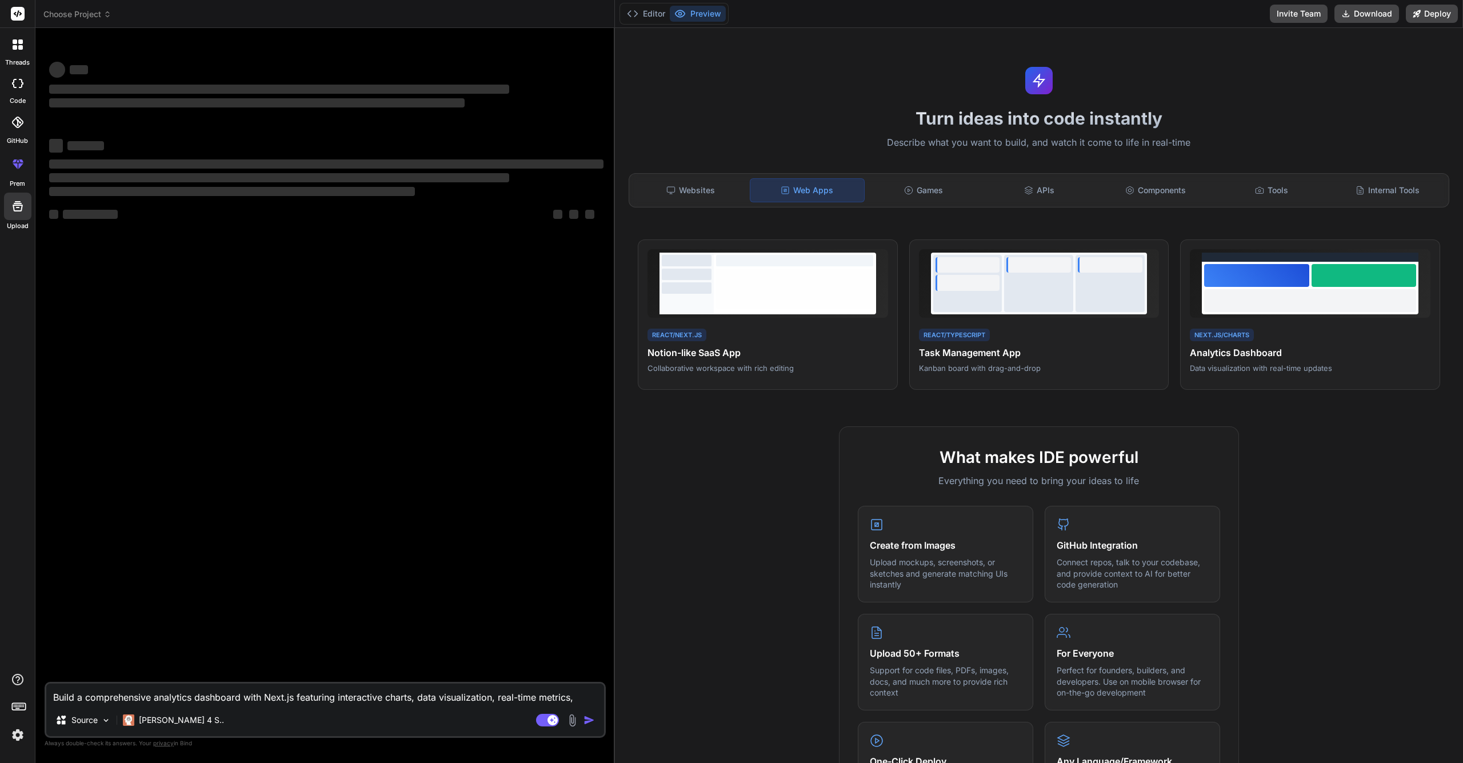
click at [674, 523] on div "What makes IDE powerful Everything you need to bring your ideas to life Create …" at bounding box center [1039, 756] width 834 height 660
type textarea "x"
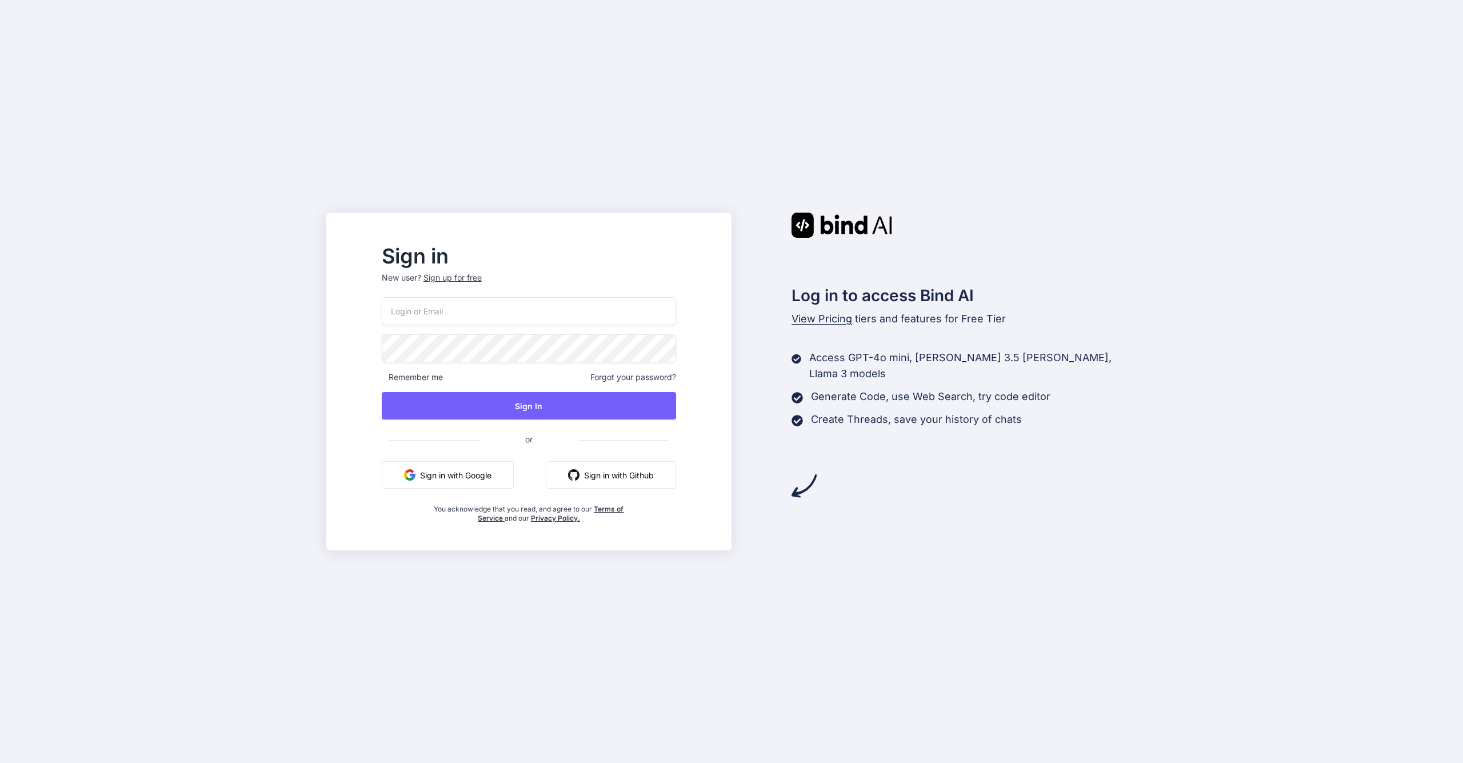
type input "[EMAIL_ADDRESS][DOMAIN_NAME]"
click at [545, 401] on button "Sign In" at bounding box center [529, 405] width 294 height 27
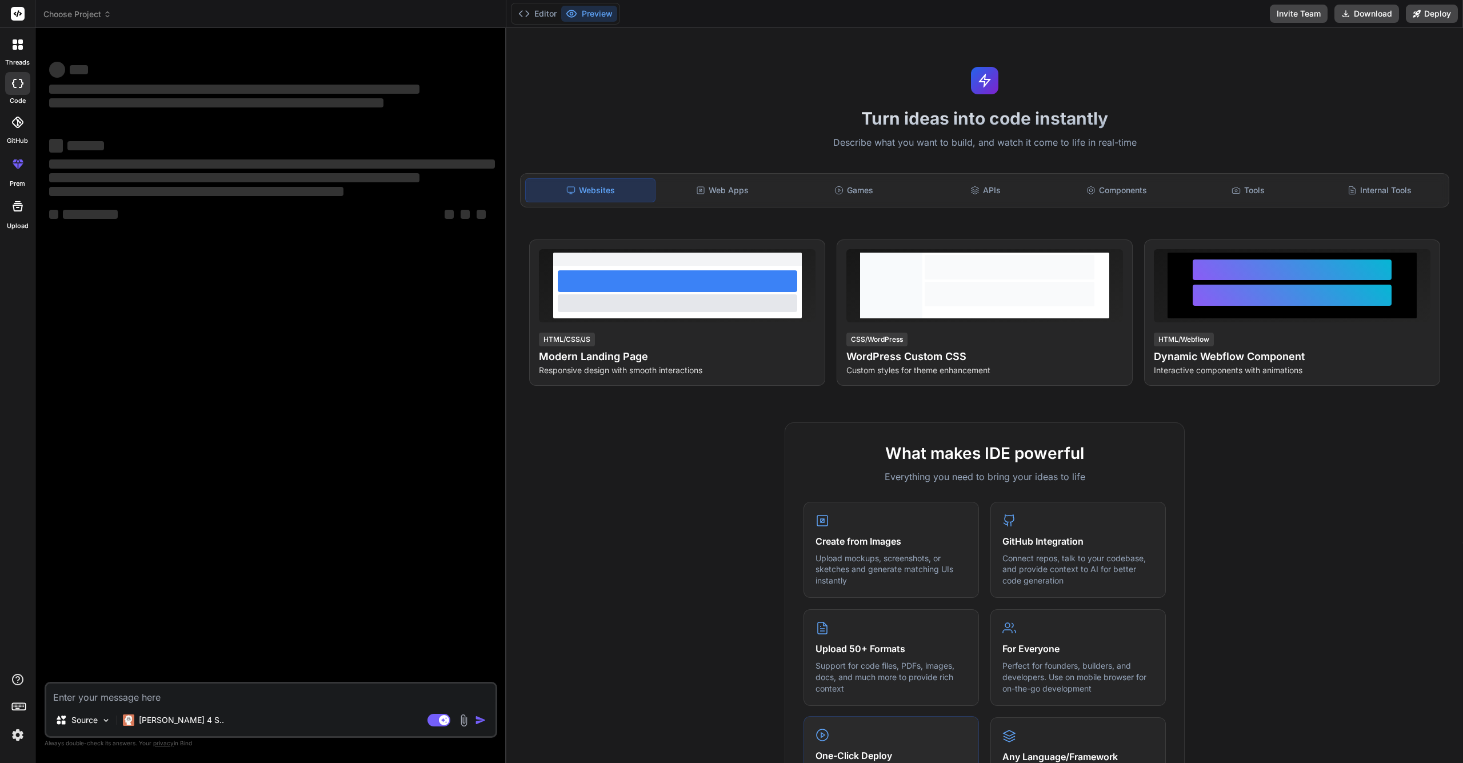
type textarea "x"
click at [882, 190] on div "Games" at bounding box center [853, 190] width 129 height 24
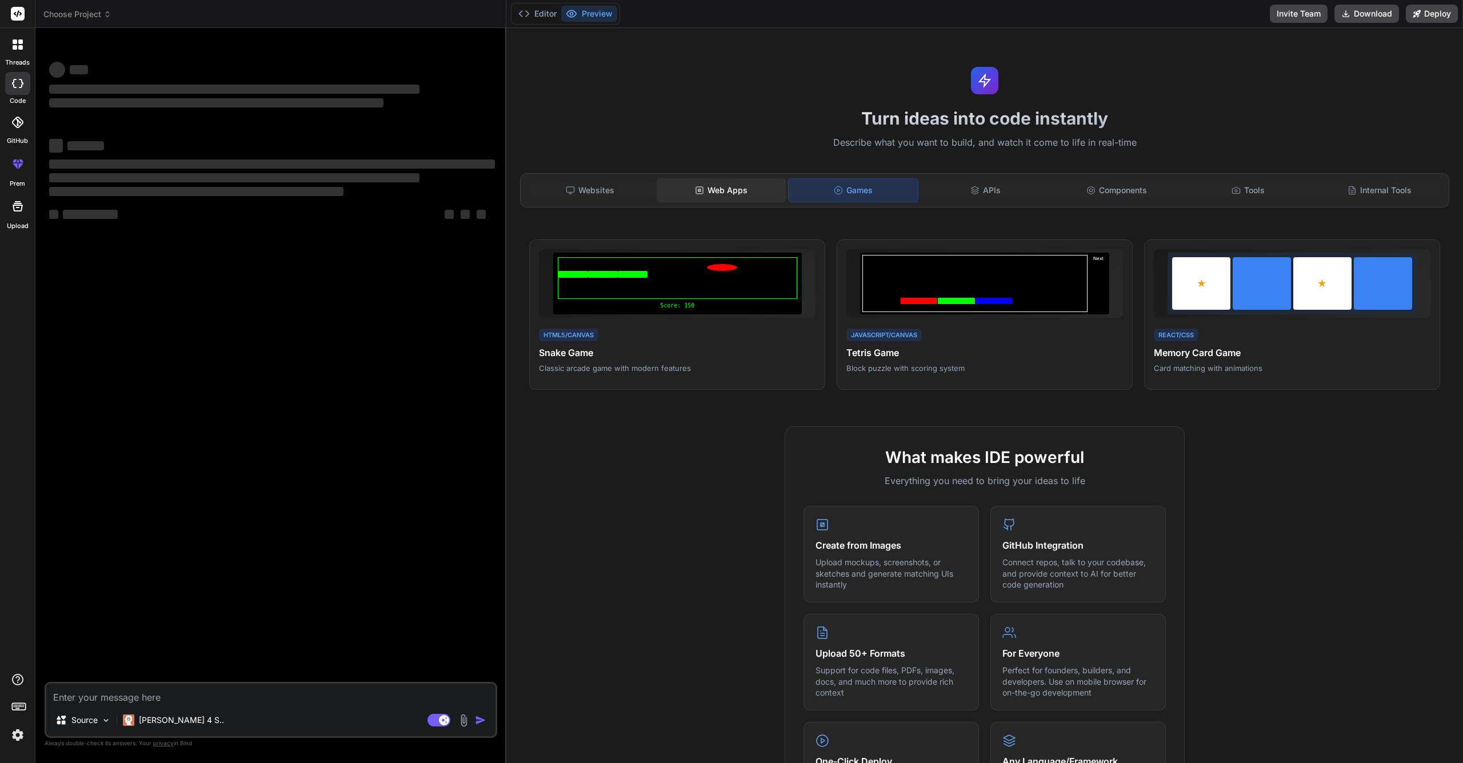
click at [723, 191] on div "Web Apps" at bounding box center [720, 190] width 129 height 24
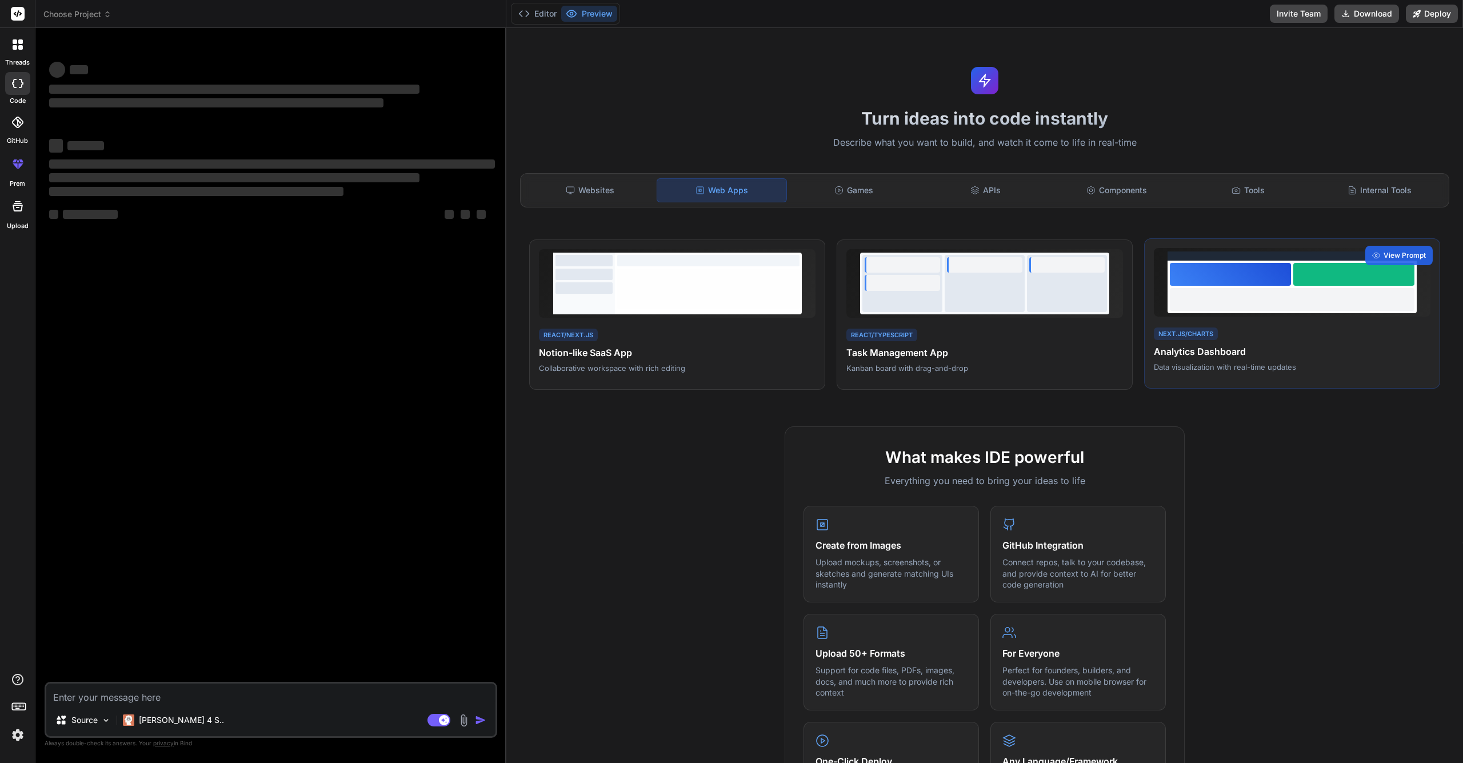
click at [1220, 312] on div at bounding box center [1291, 287] width 249 height 53
click at [1295, 346] on h4 "Analytics Dashboard" at bounding box center [1292, 352] width 277 height 14
click at [1383, 251] on span "View Prompt" at bounding box center [1404, 255] width 42 height 10
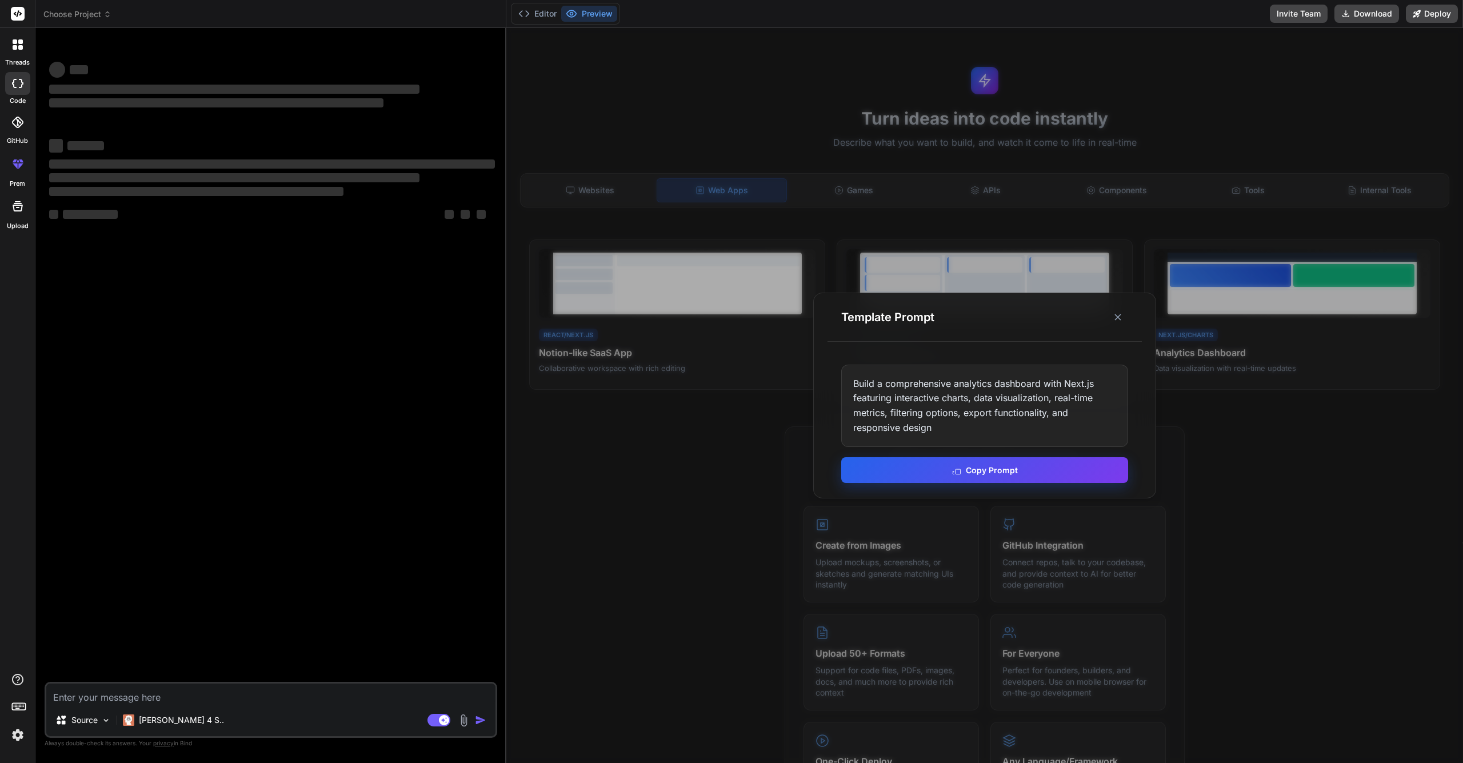
click at [984, 467] on button "Copy Prompt" at bounding box center [984, 470] width 287 height 26
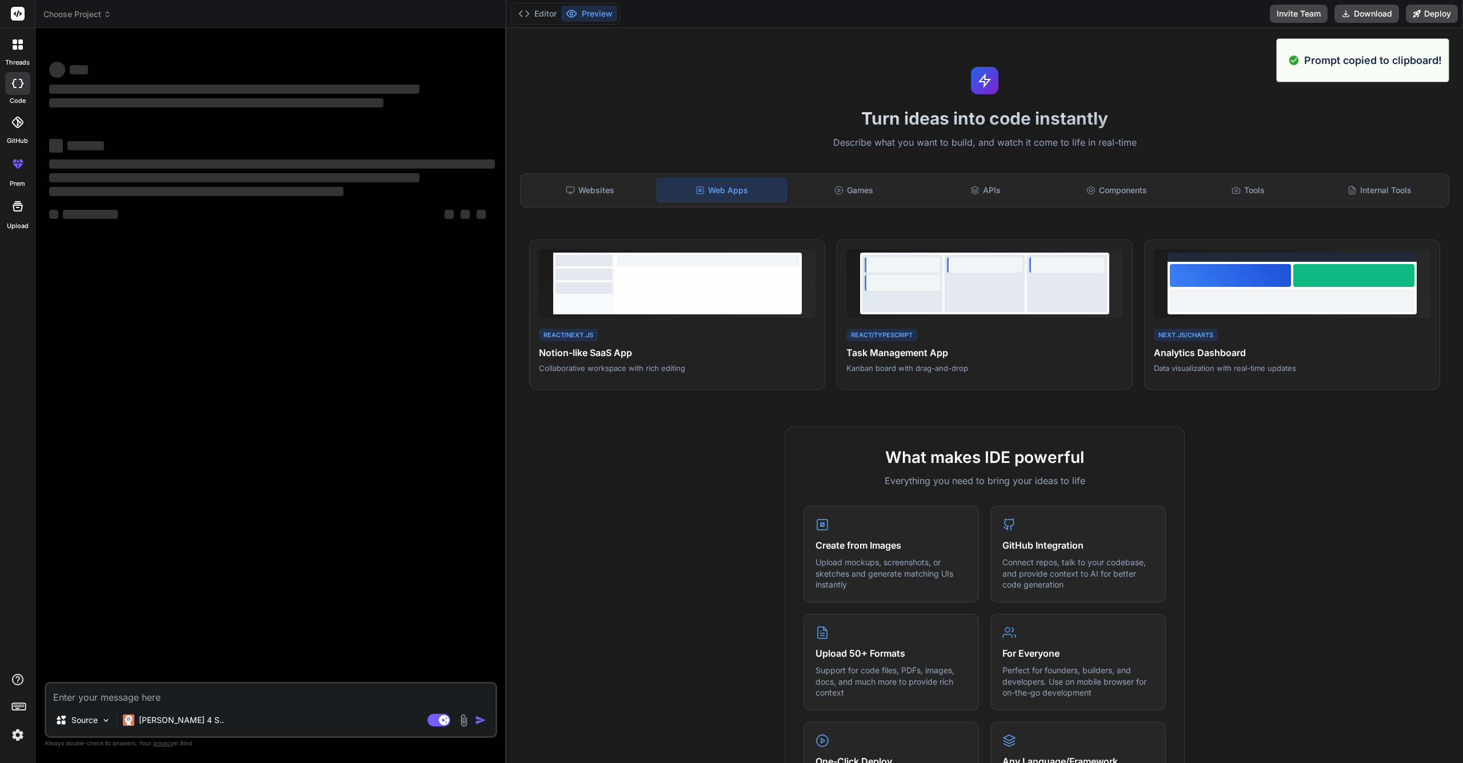
click at [197, 699] on textarea at bounding box center [270, 693] width 449 height 21
paste textarea "Build a comprehensive analytics dashboard with Next.js featuring interactive ch…"
type textarea "Build a comprehensive analytics dashboard with Next.js featuring interactive ch…"
type textarea "x"
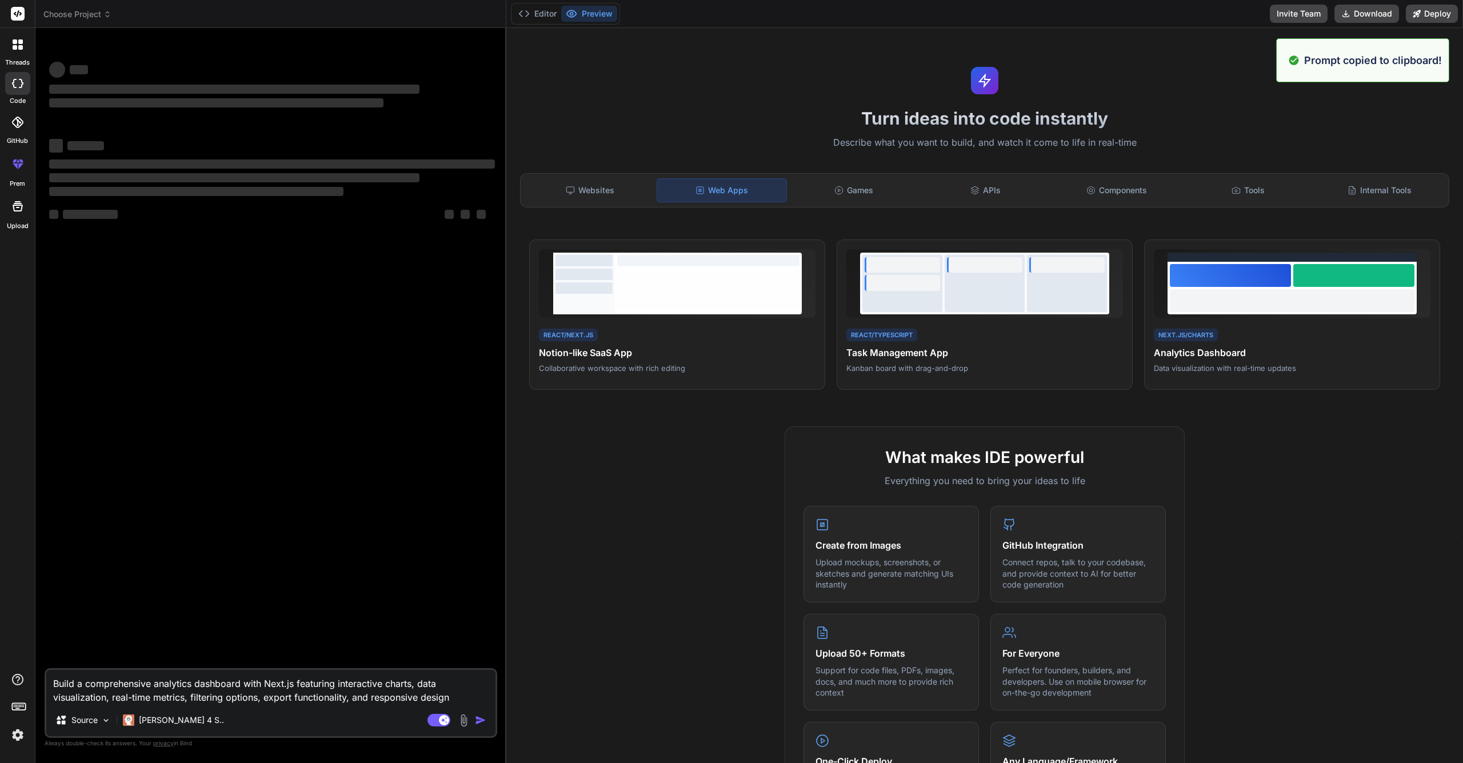
type textarea "Build a comprehensive analytics dashboard with Next.js featuring interactive ch…"
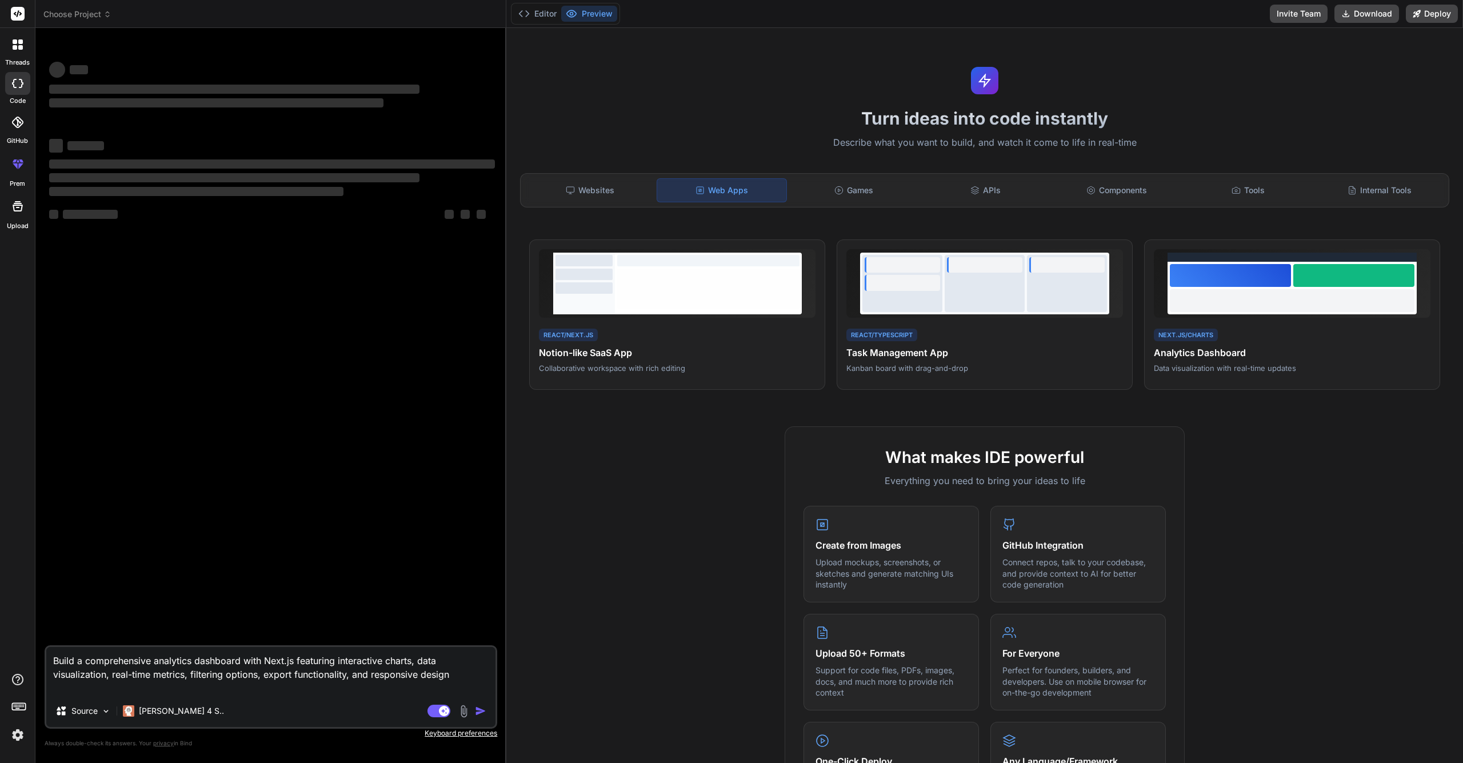
type textarea "x"
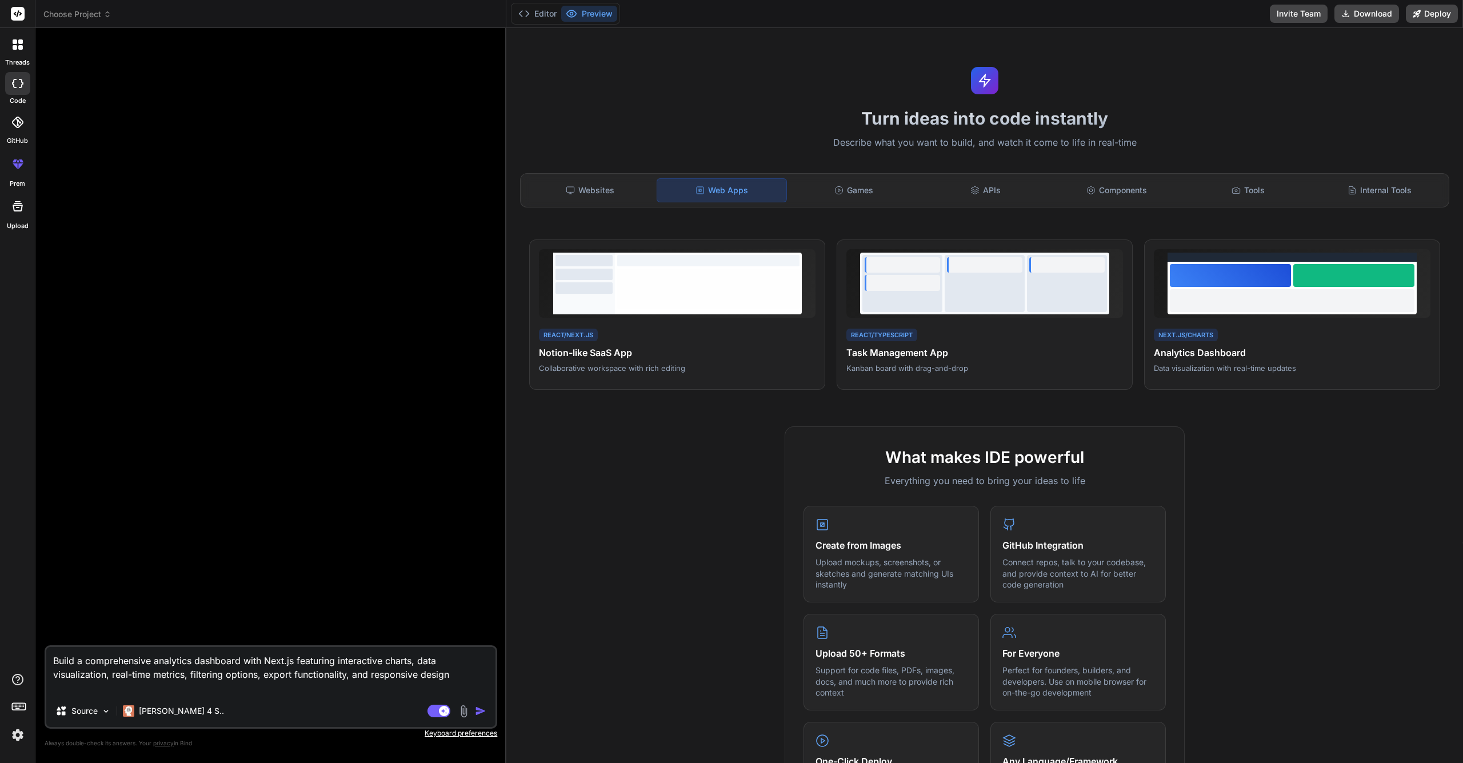
type textarea "Build a comprehensive analytics dashboard with Next.js featuring interactive ch…"
click at [477, 712] on img "button" at bounding box center [480, 710] width 11 height 11
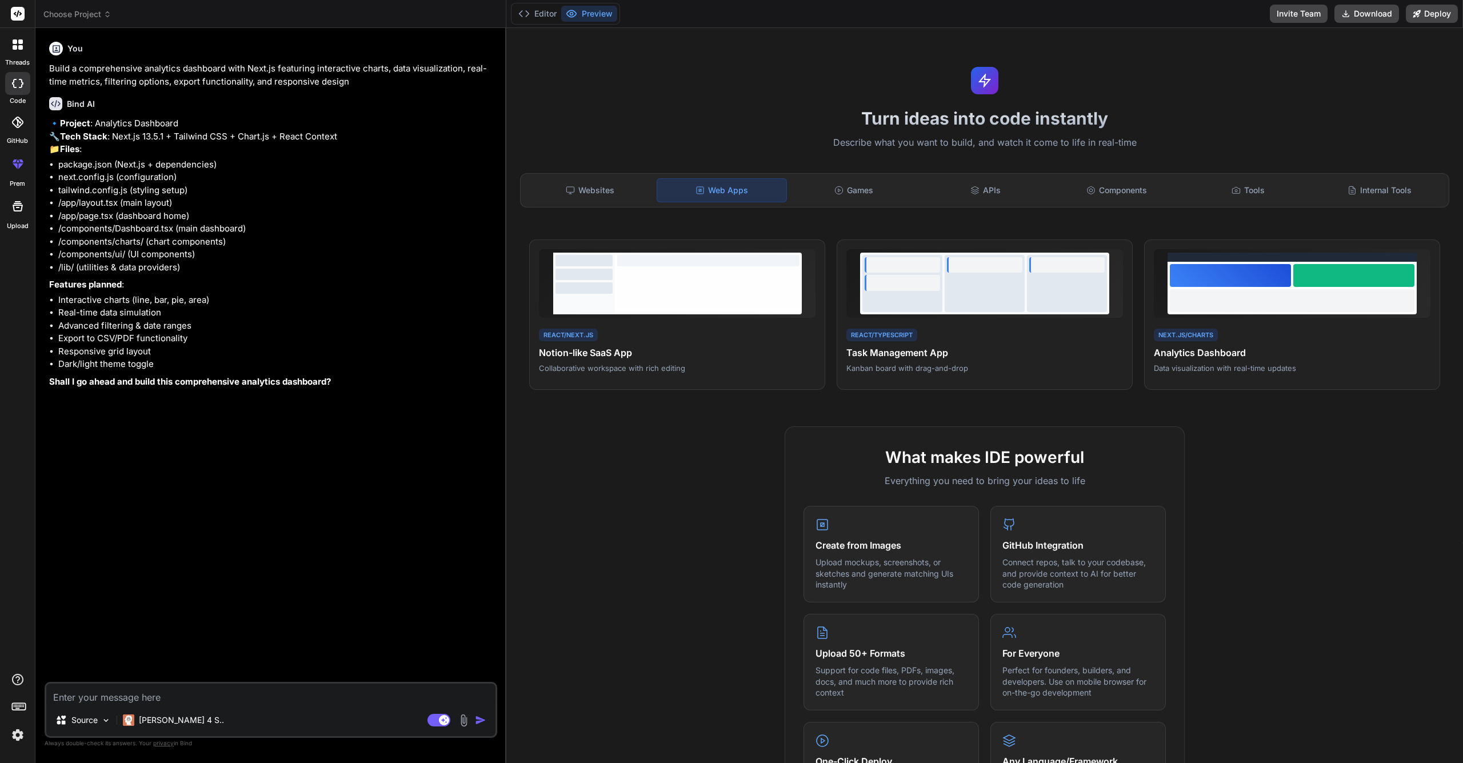
type textarea "x"
